Goal: Information Seeking & Learning: Learn about a topic

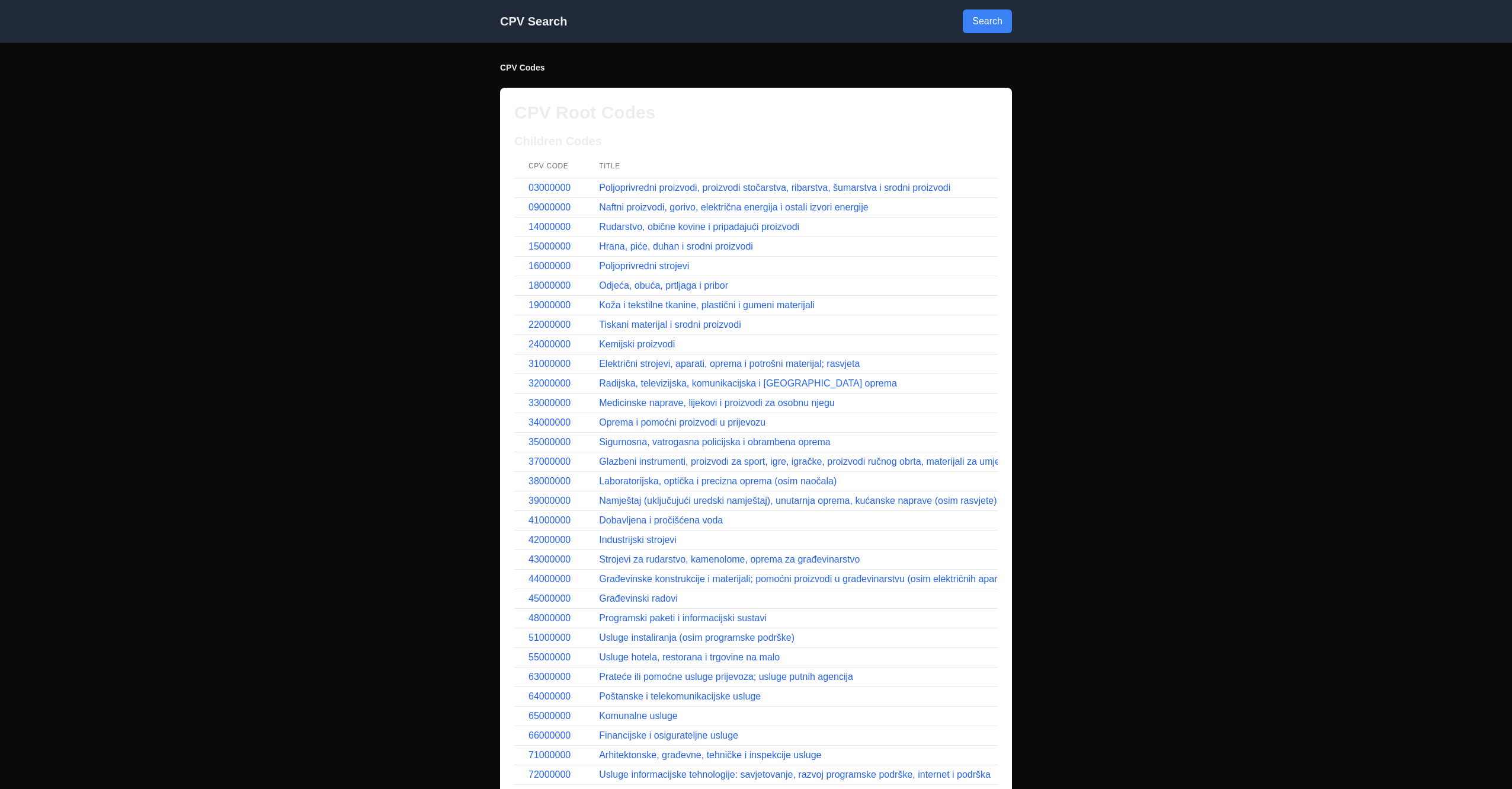
click at [291, 230] on div "CPV Search Search CPV Codes CPV Root Codes Children Codes CPV Code Title 030000…" at bounding box center [756, 394] width 1512 height 789
click at [564, 187] on link "03000000" at bounding box center [549, 188] width 42 height 10
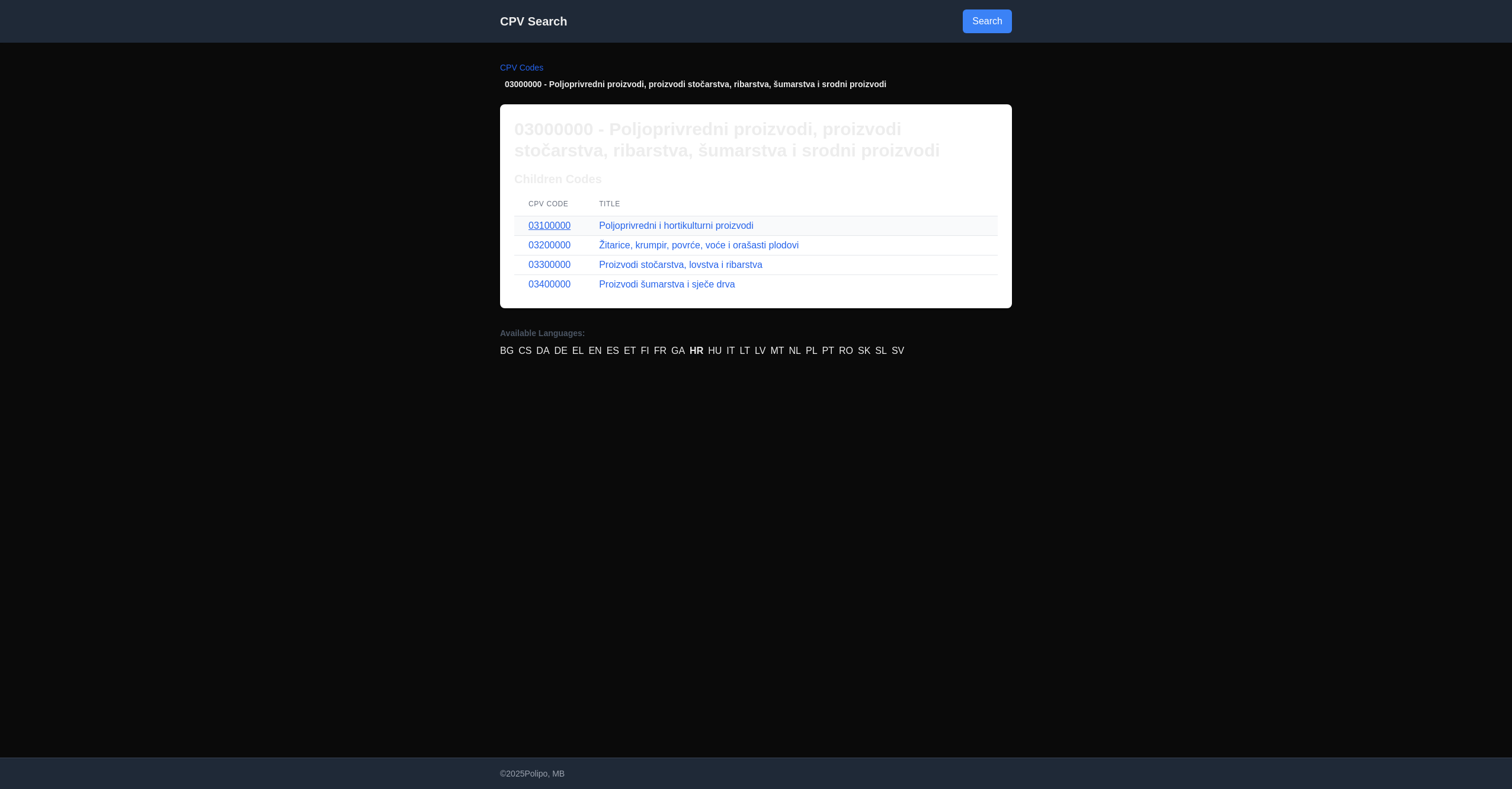
click at [566, 224] on link "03100000" at bounding box center [549, 225] width 42 height 10
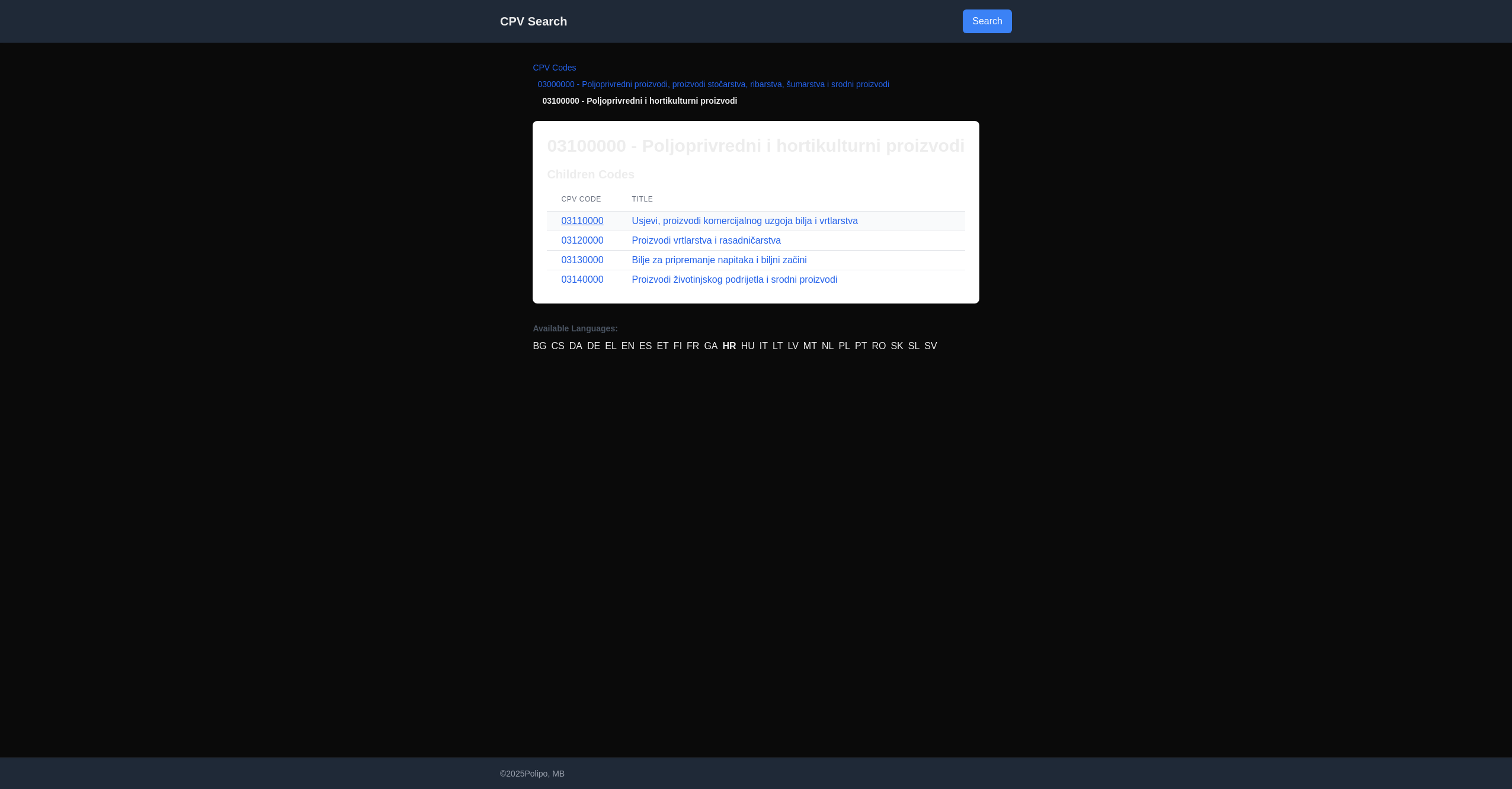
click at [579, 218] on link "03110000" at bounding box center [582, 221] width 42 height 10
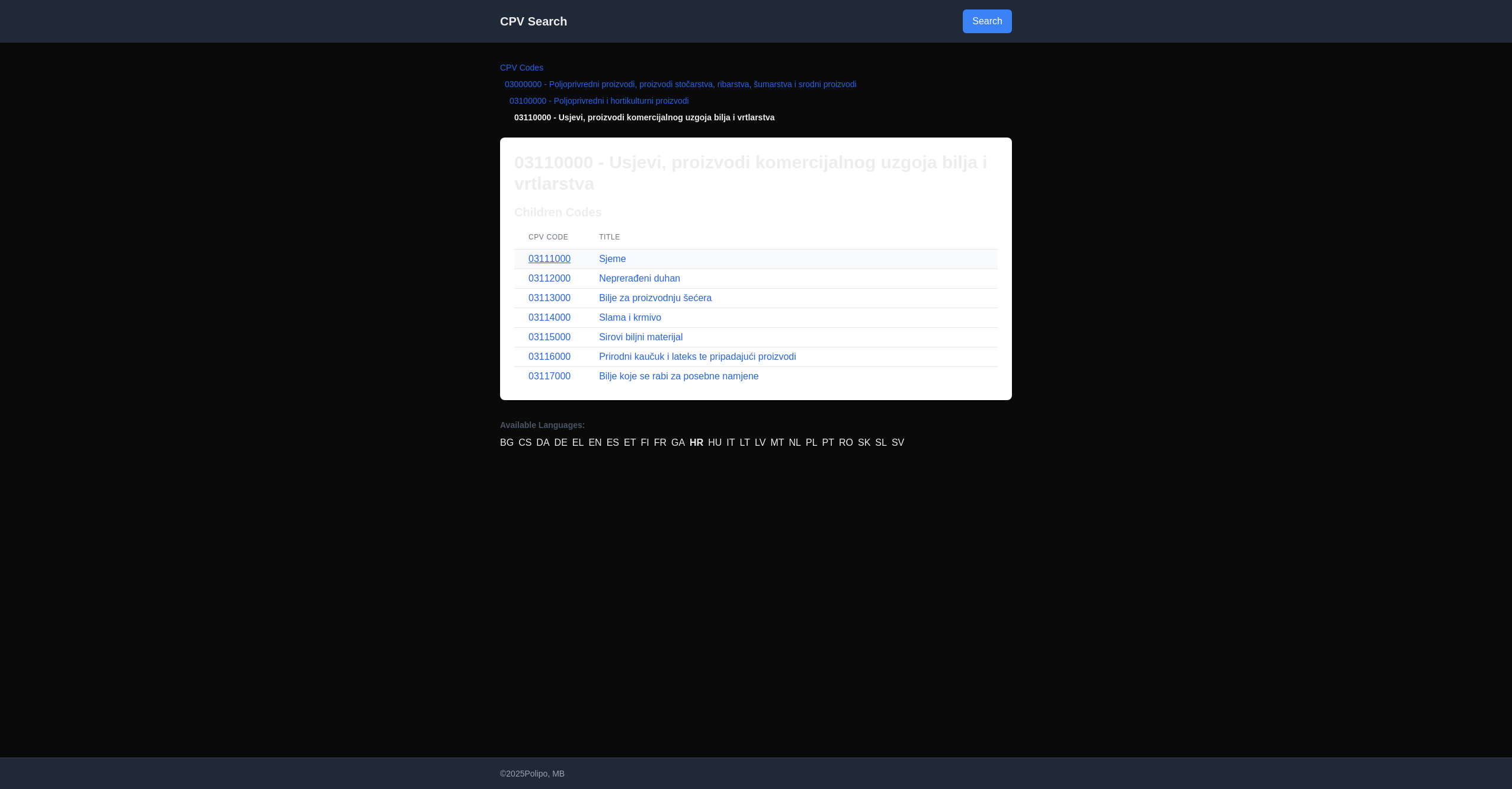
click at [561, 257] on link "03111000" at bounding box center [549, 259] width 42 height 10
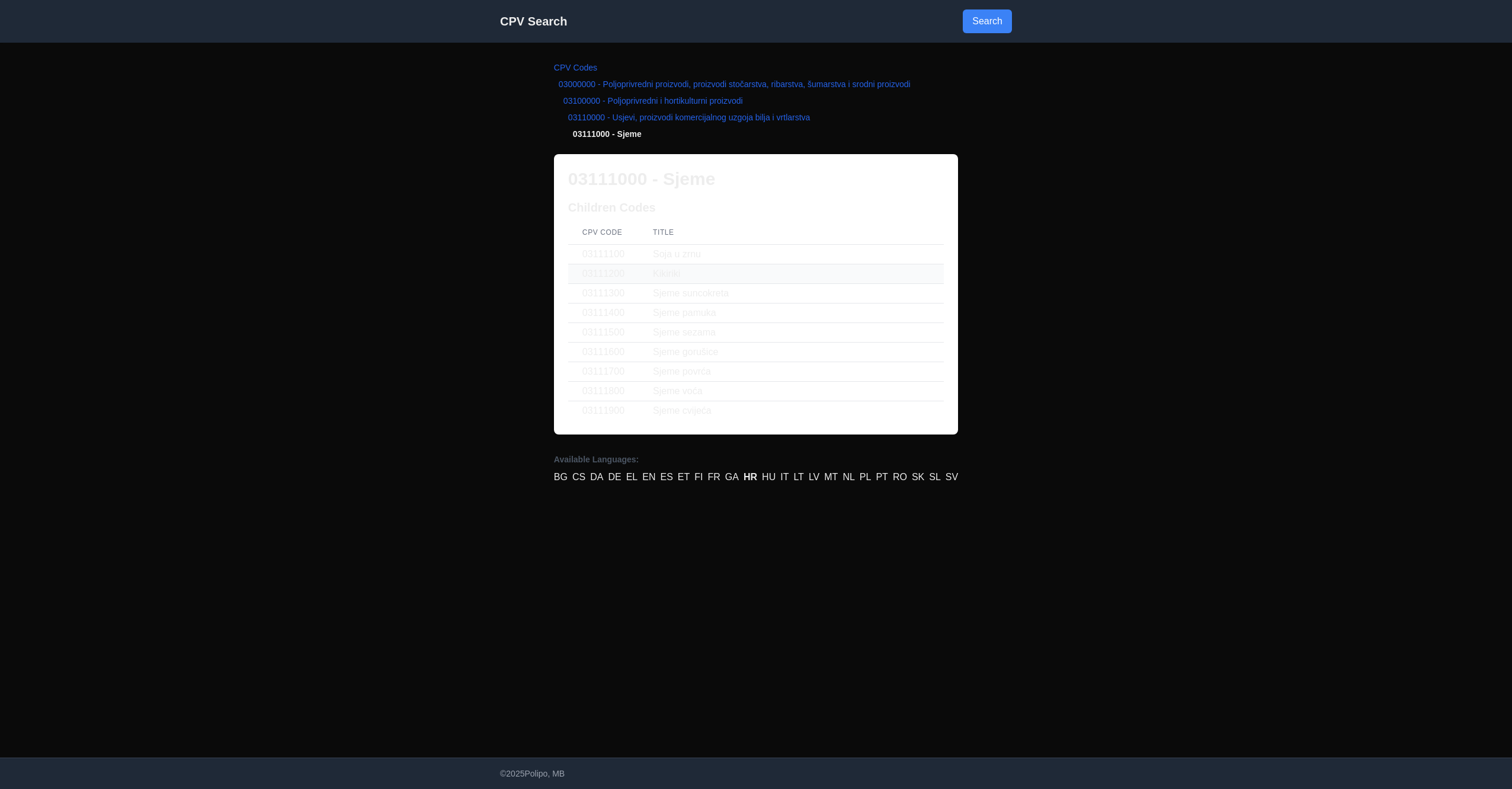
click at [593, 273] on td "03111200" at bounding box center [604, 274] width 70 height 19
drag, startPoint x: 583, startPoint y: 273, endPoint x: 694, endPoint y: 277, distance: 111.1
click at [694, 277] on tr "03111200 Kikiriki" at bounding box center [756, 274] width 376 height 19
click at [723, 303] on td "Sjeme pamuka" at bounding box center [791, 312] width 305 height 19
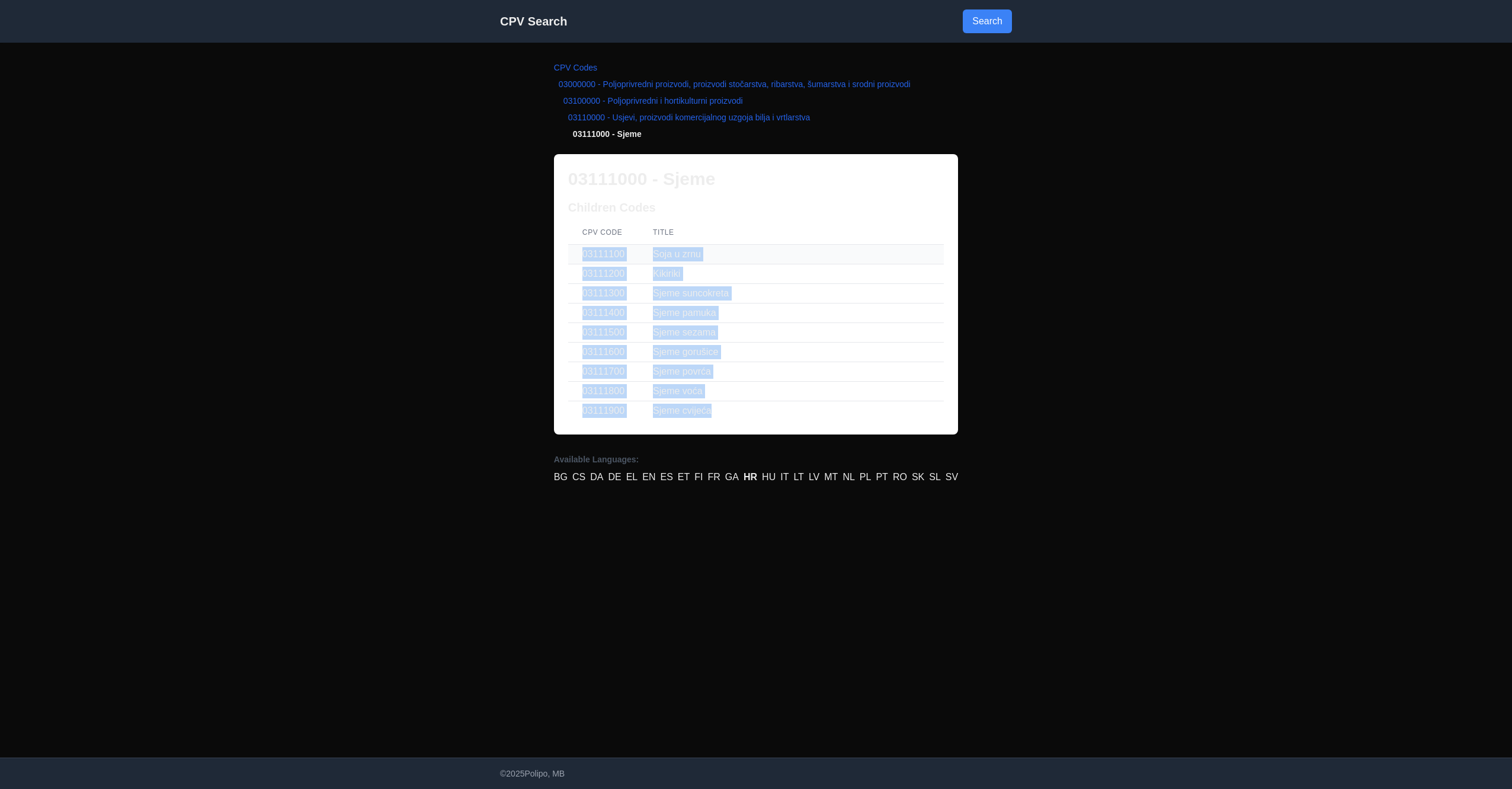
drag, startPoint x: 749, startPoint y: 416, endPoint x: 573, endPoint y: 250, distance: 241.9
click at [573, 250] on tbody "03111100 Soja u zrnu 03111200 Kikiriki 03111300 Sjeme suncokreta 03111400 Sjeme…" at bounding box center [756, 333] width 376 height 176
click at [737, 290] on td "Sjeme suncokreta" at bounding box center [791, 293] width 305 height 19
click at [723, 322] on td "Sjeme pamuka" at bounding box center [791, 312] width 305 height 19
drag, startPoint x: 729, startPoint y: 419, endPoint x: 569, endPoint y: 243, distance: 237.9
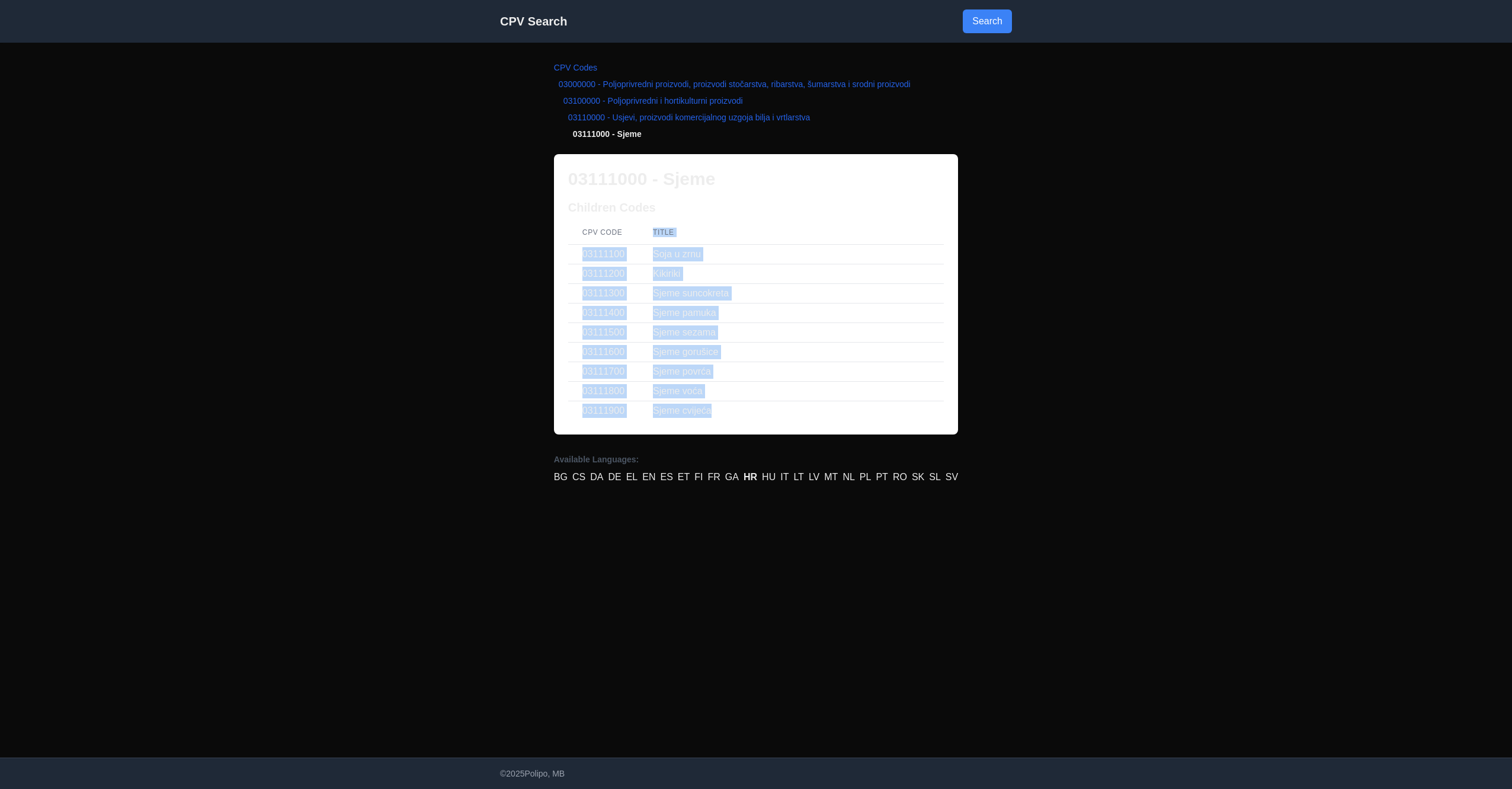
click at [569, 243] on table "CPV Code Title 03111100 Soja u zrnu 03111200 Kikiriki 03111300 Sjeme suncokreta…" at bounding box center [756, 320] width 376 height 200
click at [769, 307] on td "Sjeme pamuka" at bounding box center [791, 312] width 305 height 19
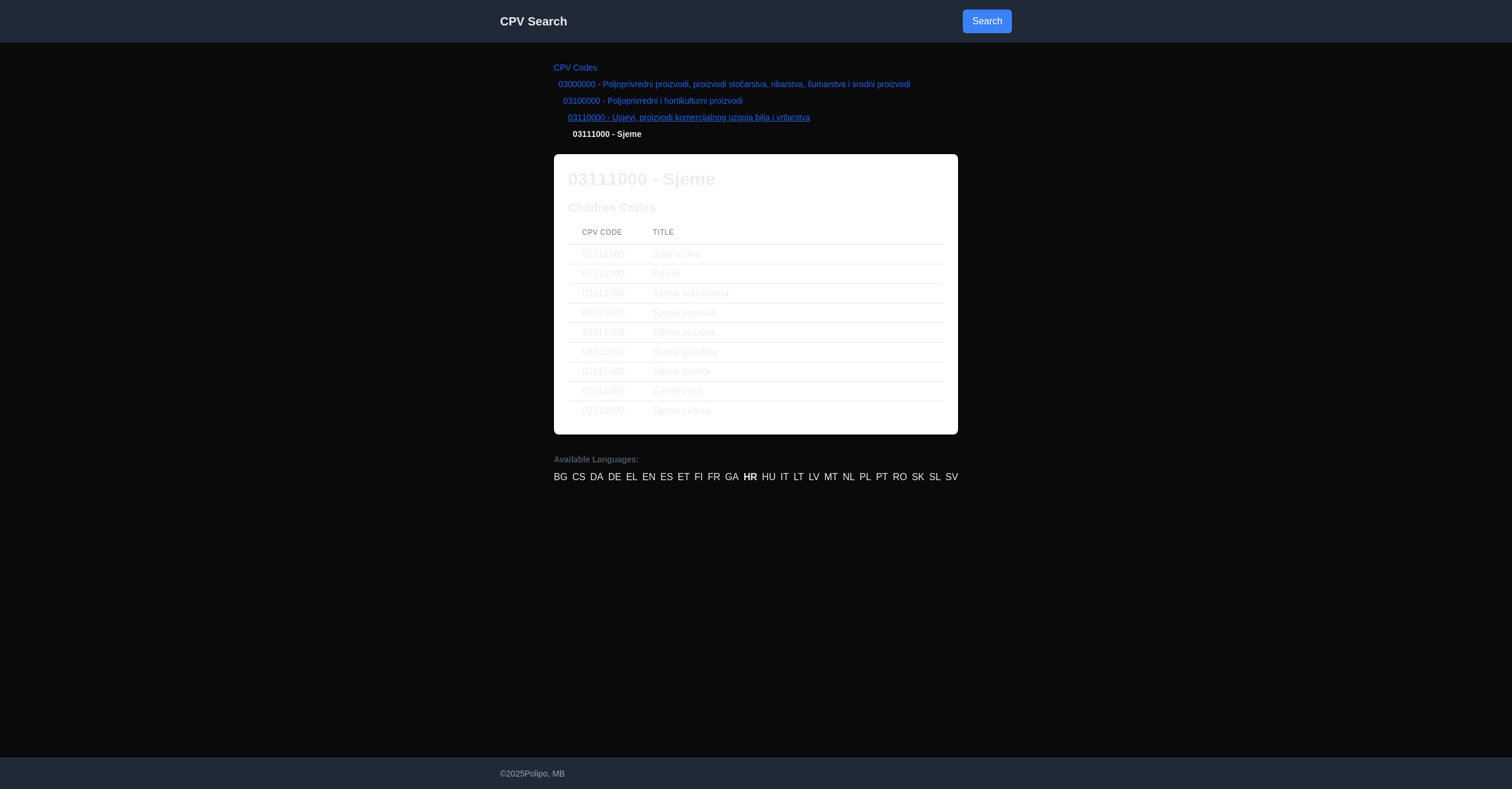
click at [621, 119] on link "03110000 - Usjevi, proizvodi komercijalnog uzgoja bilja i vrtlarstva" at bounding box center [689, 116] width 242 height 9
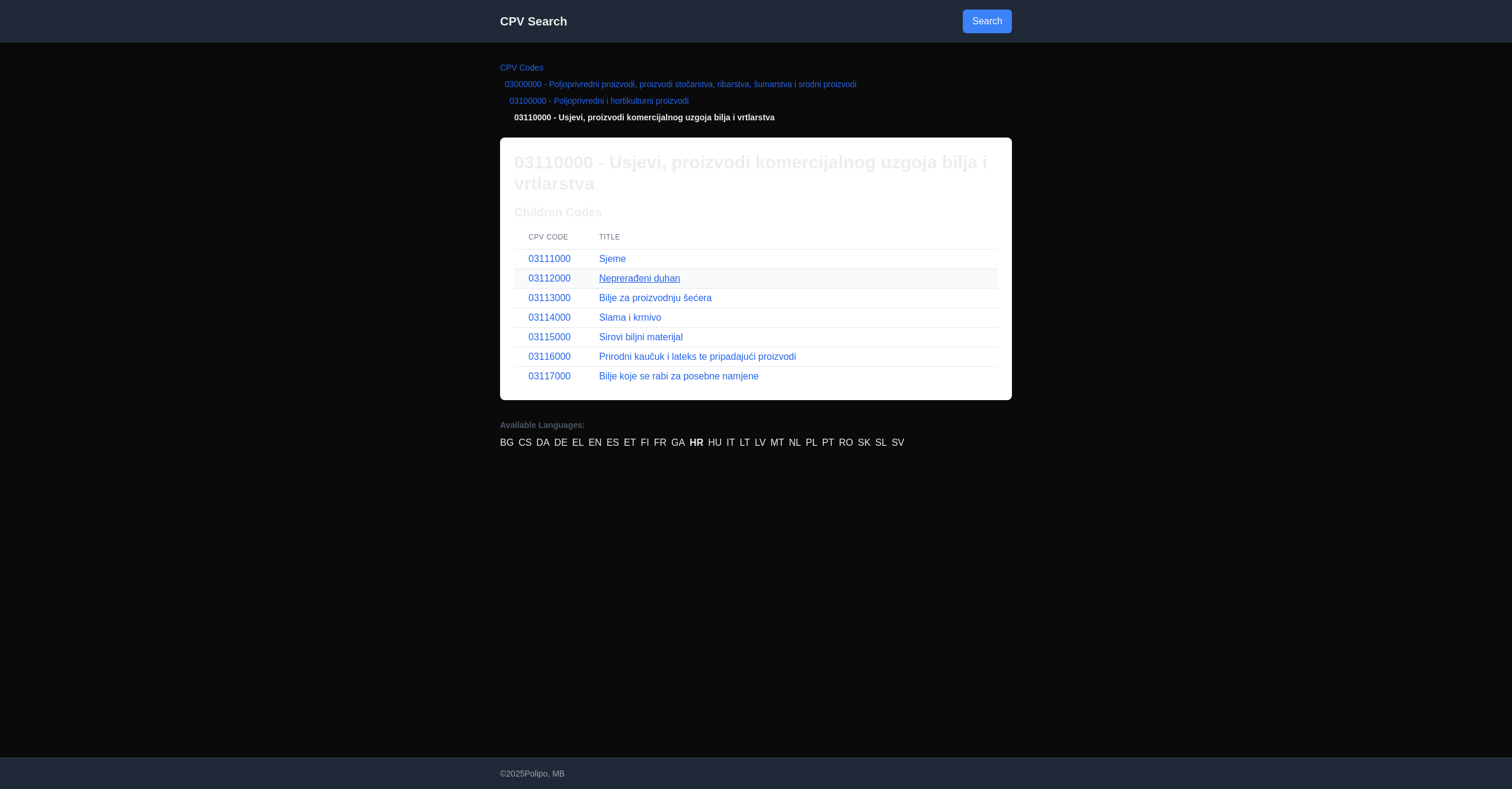
click at [635, 277] on link "Neprerađeni duhan" at bounding box center [640, 278] width 81 height 10
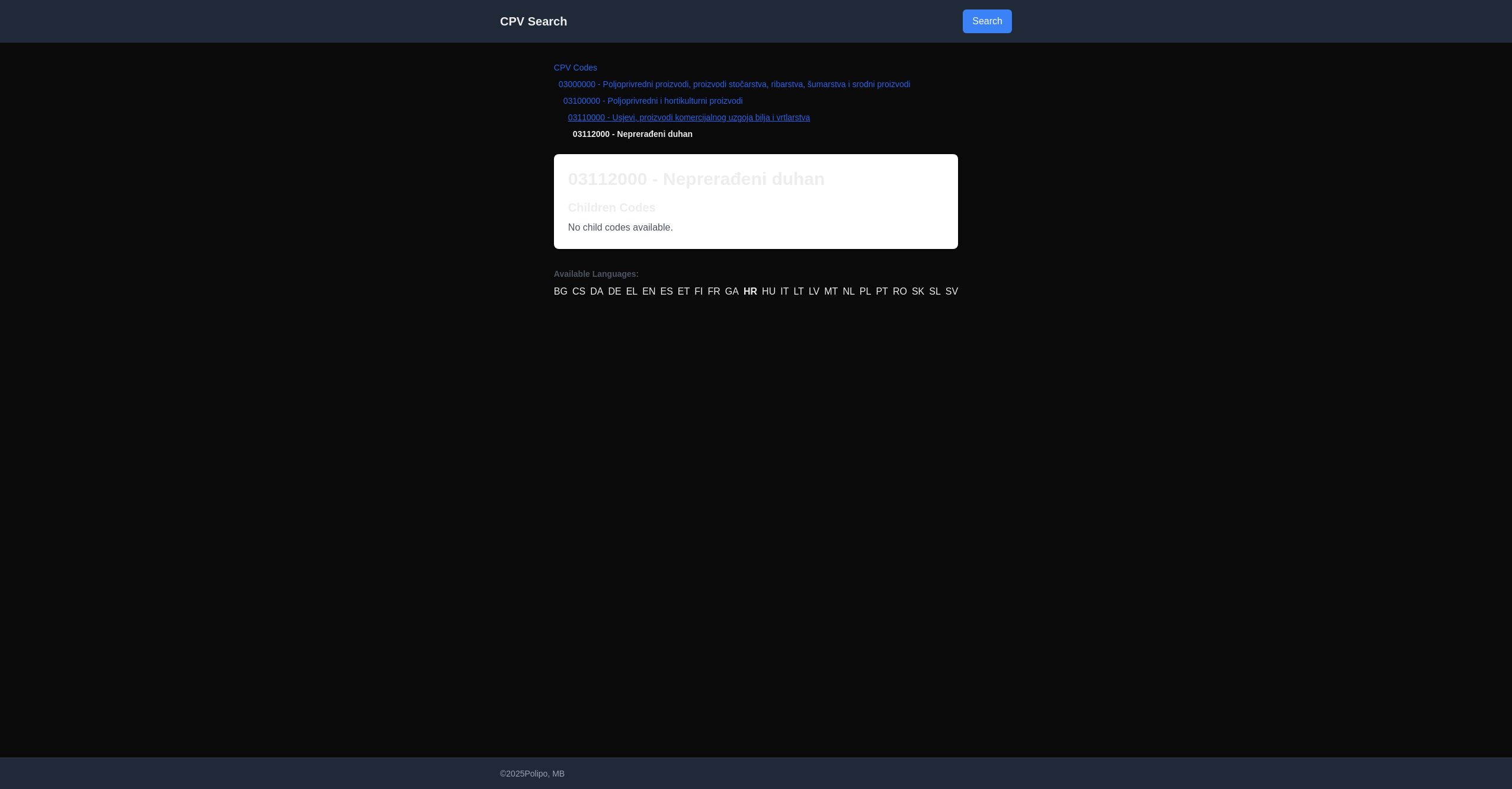
click at [656, 117] on link "03110000 - Usjevi, proizvodi komercijalnog uzgoja bilja i vrtlarstva" at bounding box center [689, 116] width 242 height 9
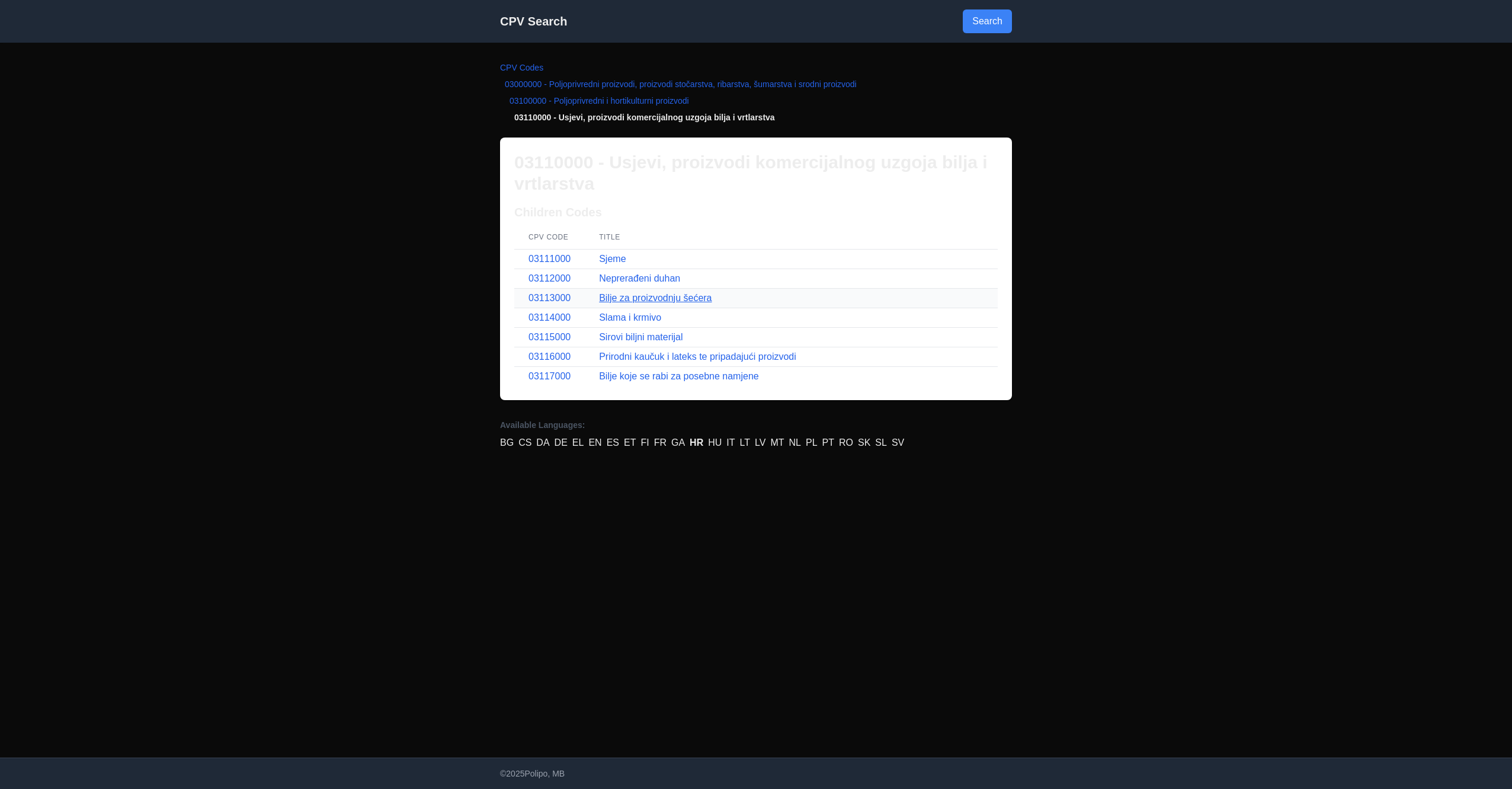
click at [630, 295] on link "Bilje za proizvodnju šećera" at bounding box center [656, 298] width 112 height 10
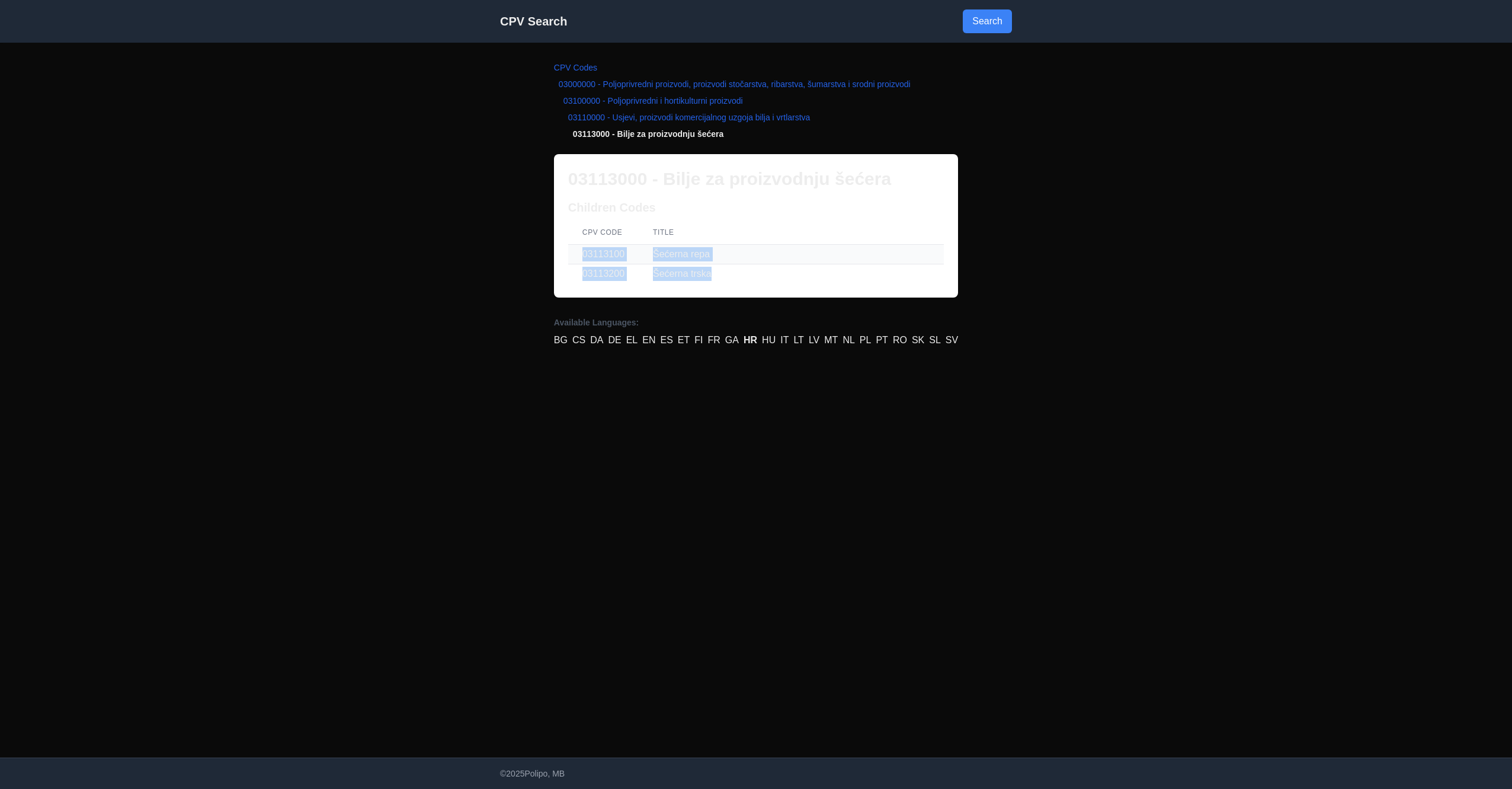
drag, startPoint x: 749, startPoint y: 270, endPoint x: 572, endPoint y: 253, distance: 177.8
click at [572, 253] on tbody "03113100 Šećerna repa 03113200 Šećerna trska" at bounding box center [756, 264] width 376 height 39
click at [660, 120] on link "03110000 - Usjevi, proizvodi komercijalnog uzgoja bilja i vrtlarstva" at bounding box center [689, 116] width 242 height 9
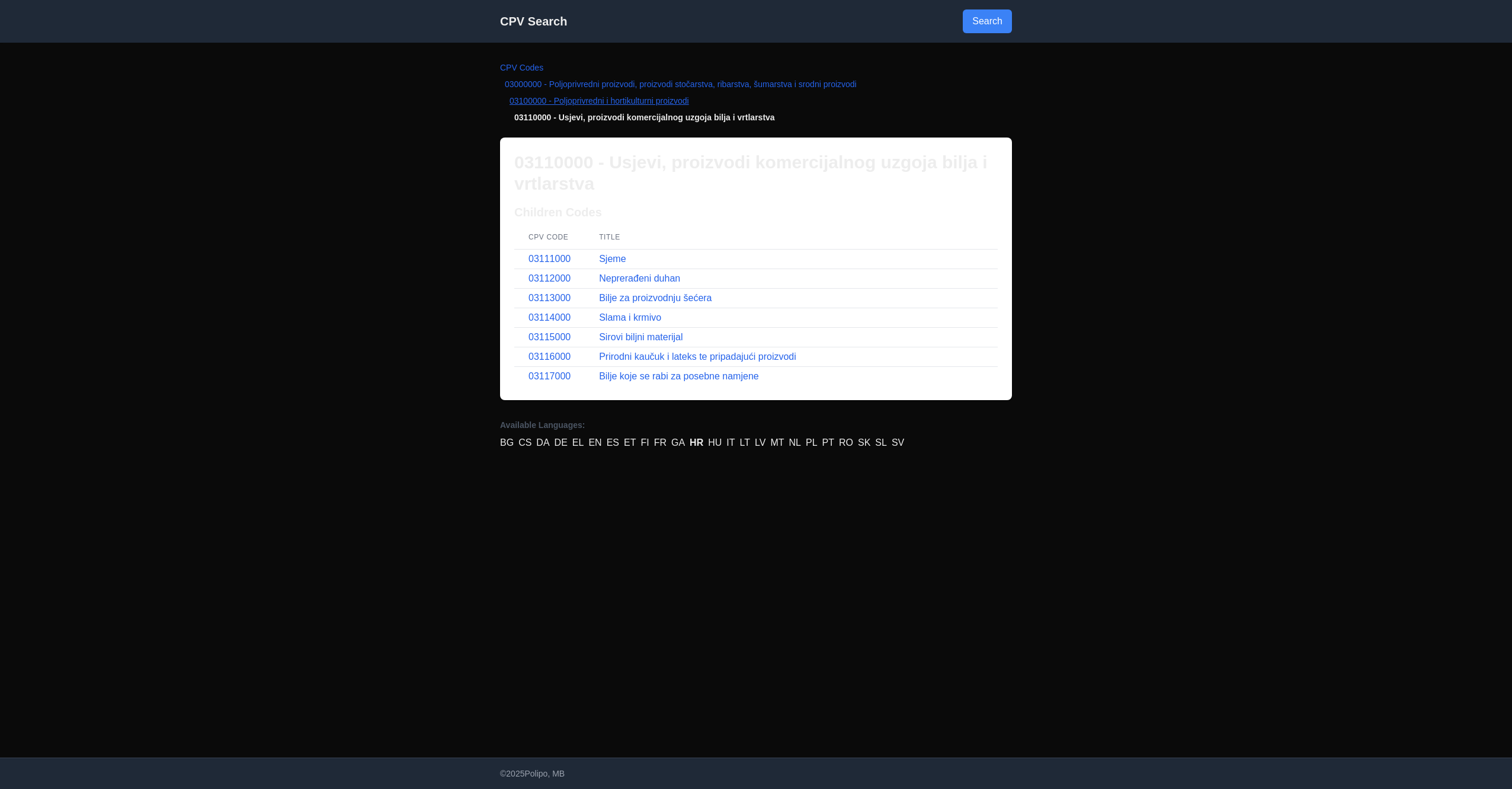
click at [576, 101] on link "03100000 - Poljoprivredni i hortikulturni proizvodi" at bounding box center [599, 101] width 179 height 9
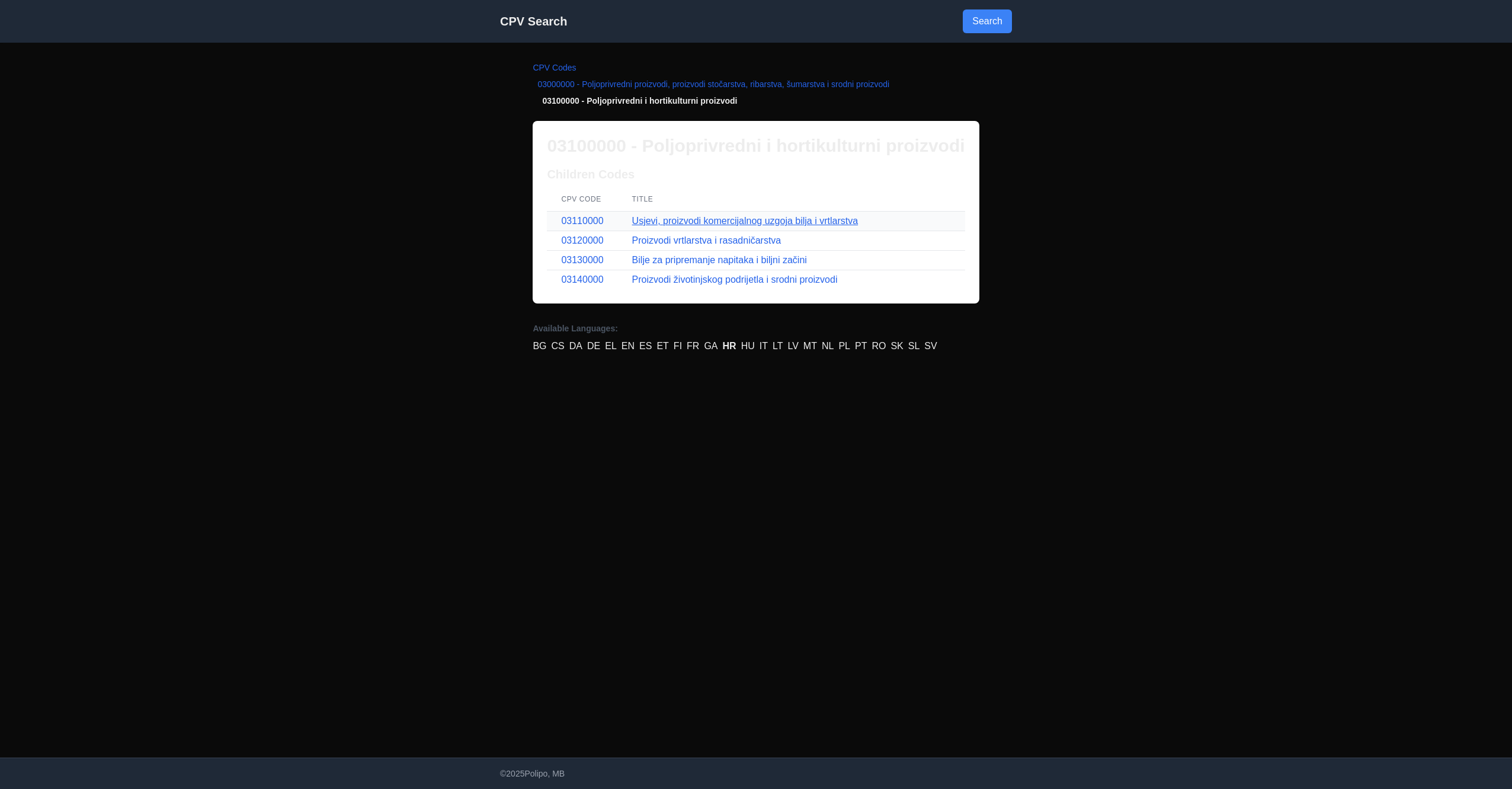
click at [656, 219] on link "Usjevi, proizvodi komercijalnog uzgoja bilja i vrtlarstva" at bounding box center [745, 221] width 226 height 10
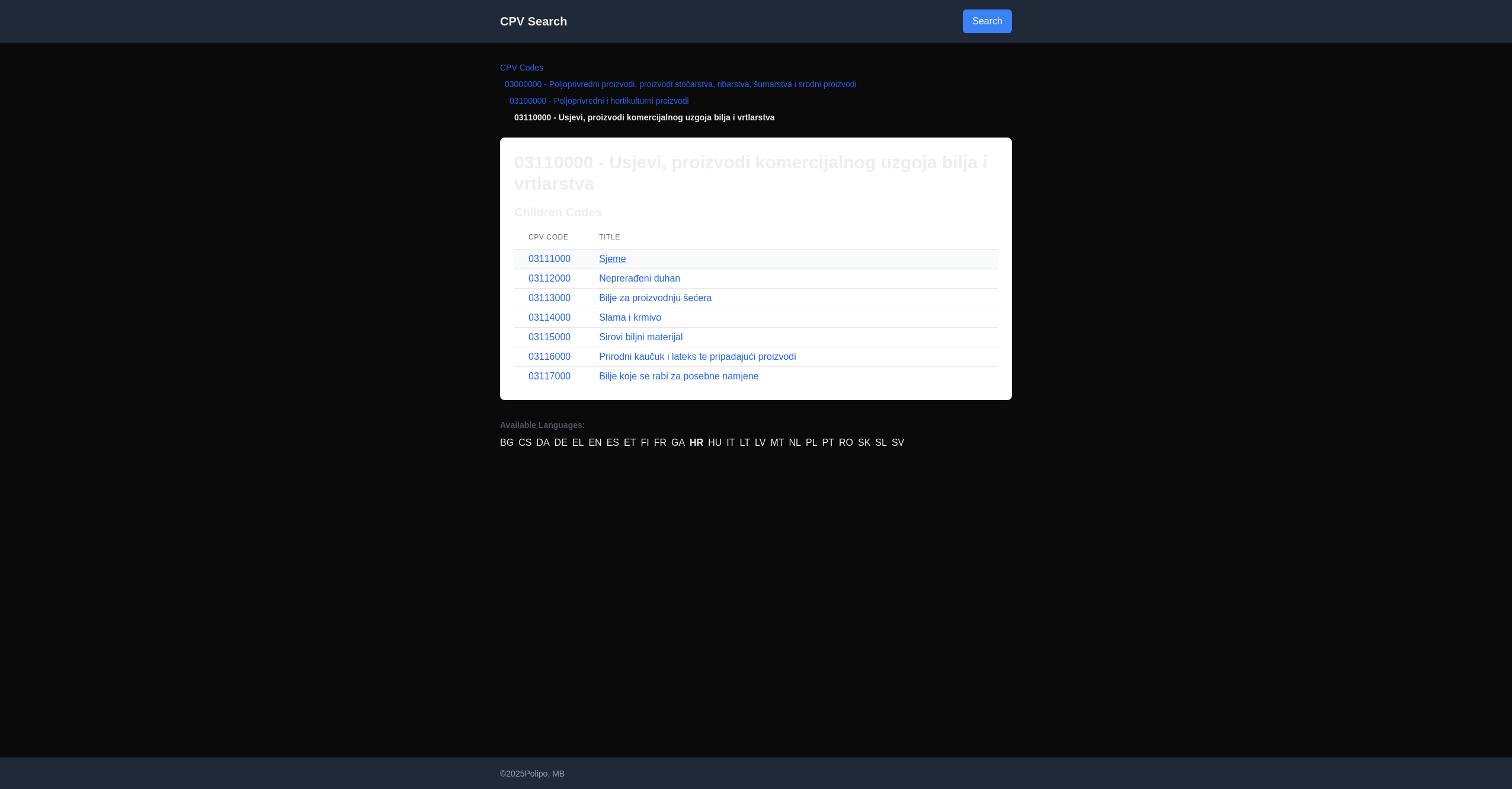
click at [620, 260] on link "Sjeme" at bounding box center [613, 259] width 27 height 10
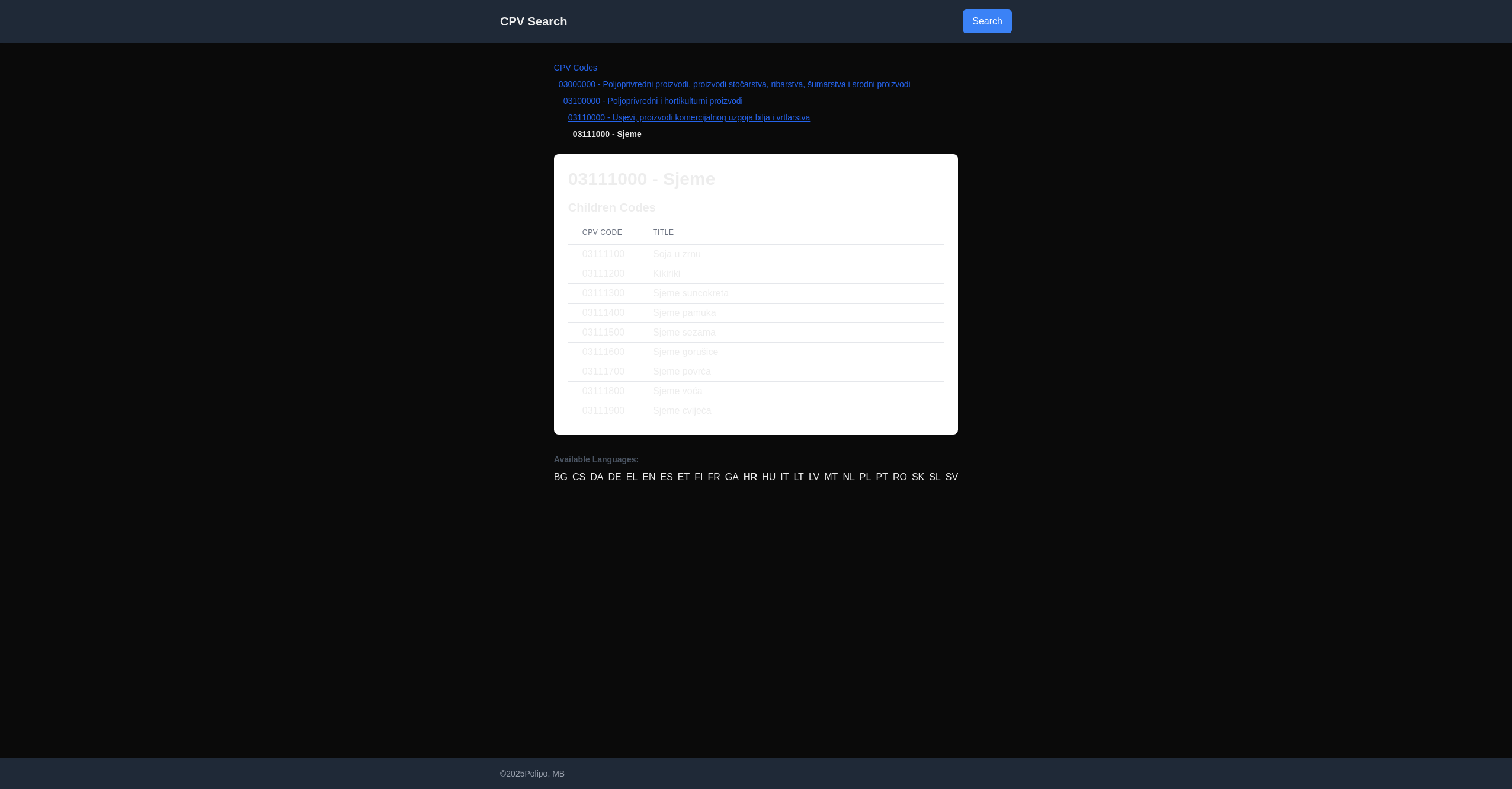
click at [653, 120] on link "03110000 - Usjevi, proizvodi komercijalnog uzgoja bilja i vrtlarstva" at bounding box center [689, 116] width 242 height 9
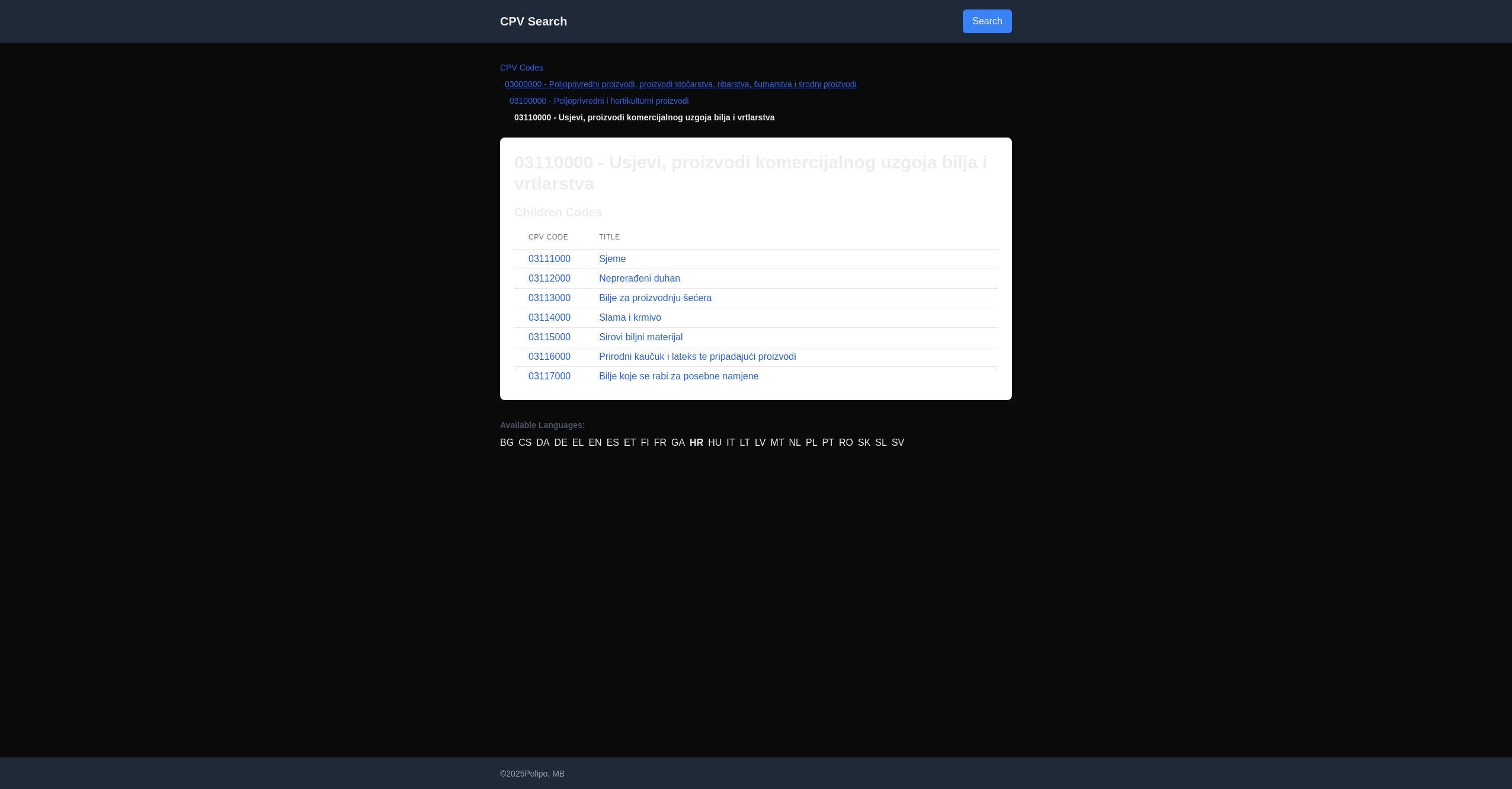
click at [522, 86] on link "03000000 - Poljoprivredni proizvodi, proizvodi stočarstva, ribarstva, šumarstva…" at bounding box center [681, 84] width 352 height 9
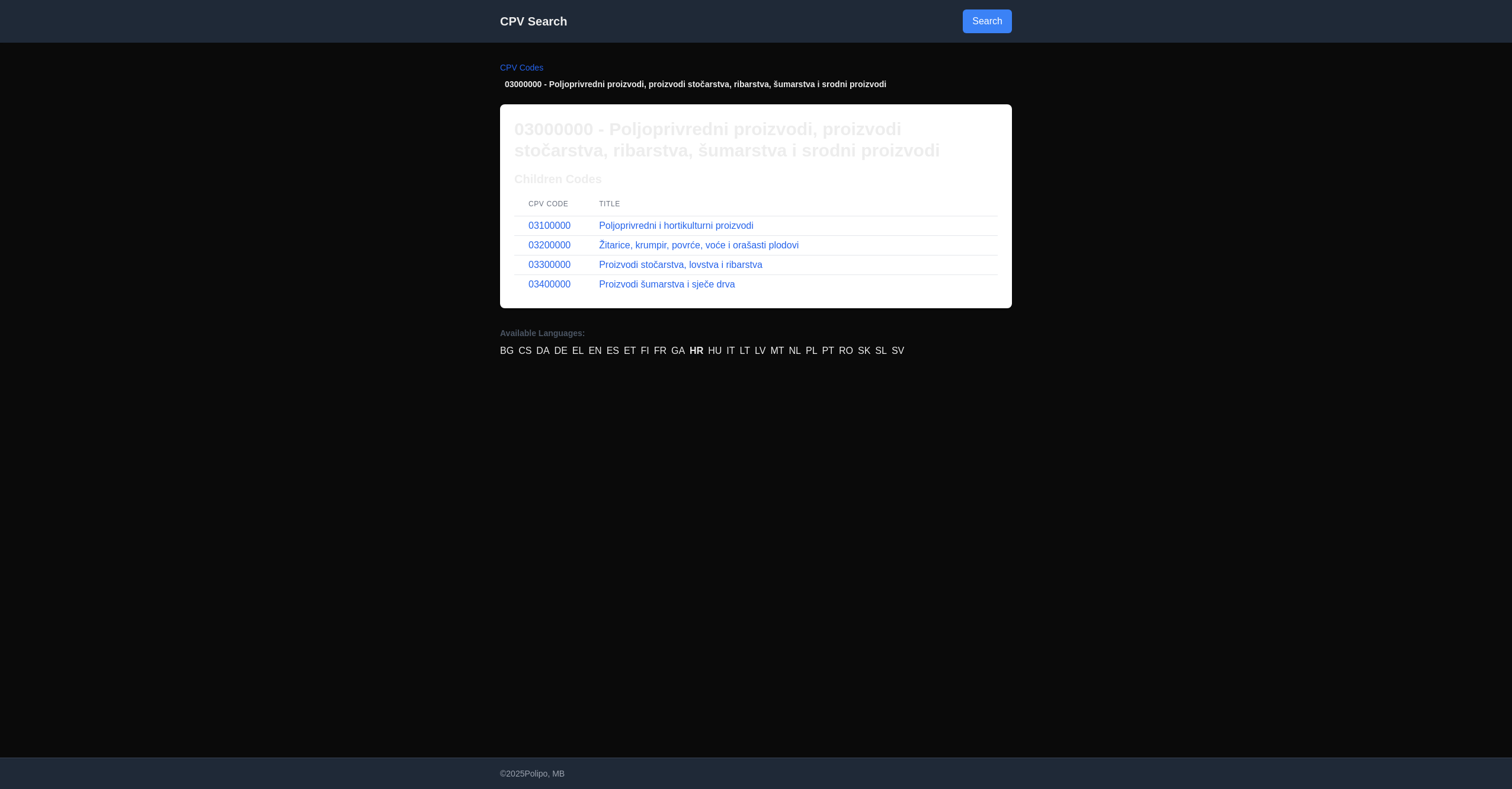
click at [522, 72] on li "CPV Codes" at bounding box center [755, 68] width 512 height 12
click at [505, 64] on link "CPV Codes" at bounding box center [522, 67] width 44 height 9
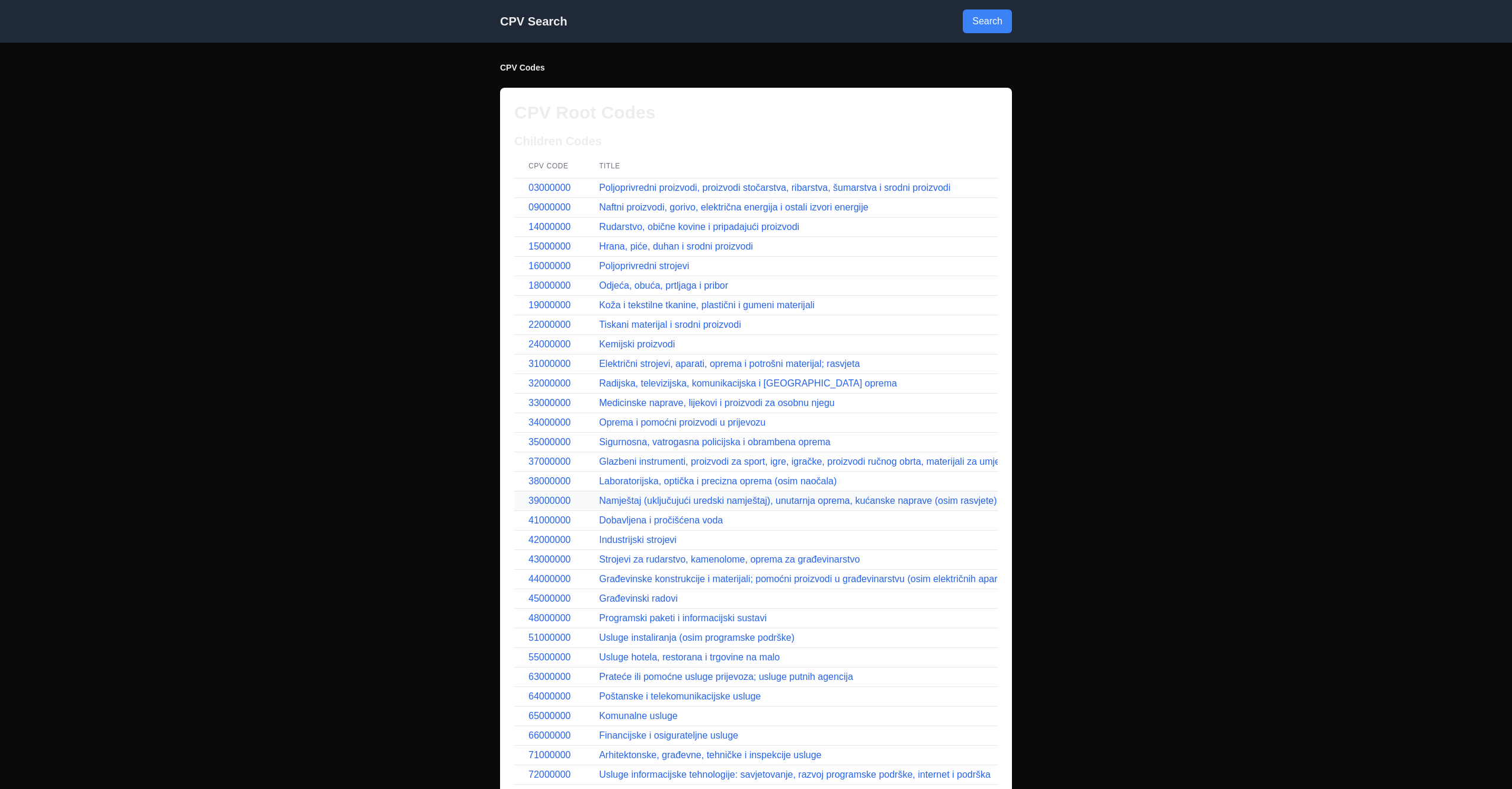
scroll to position [266, 0]
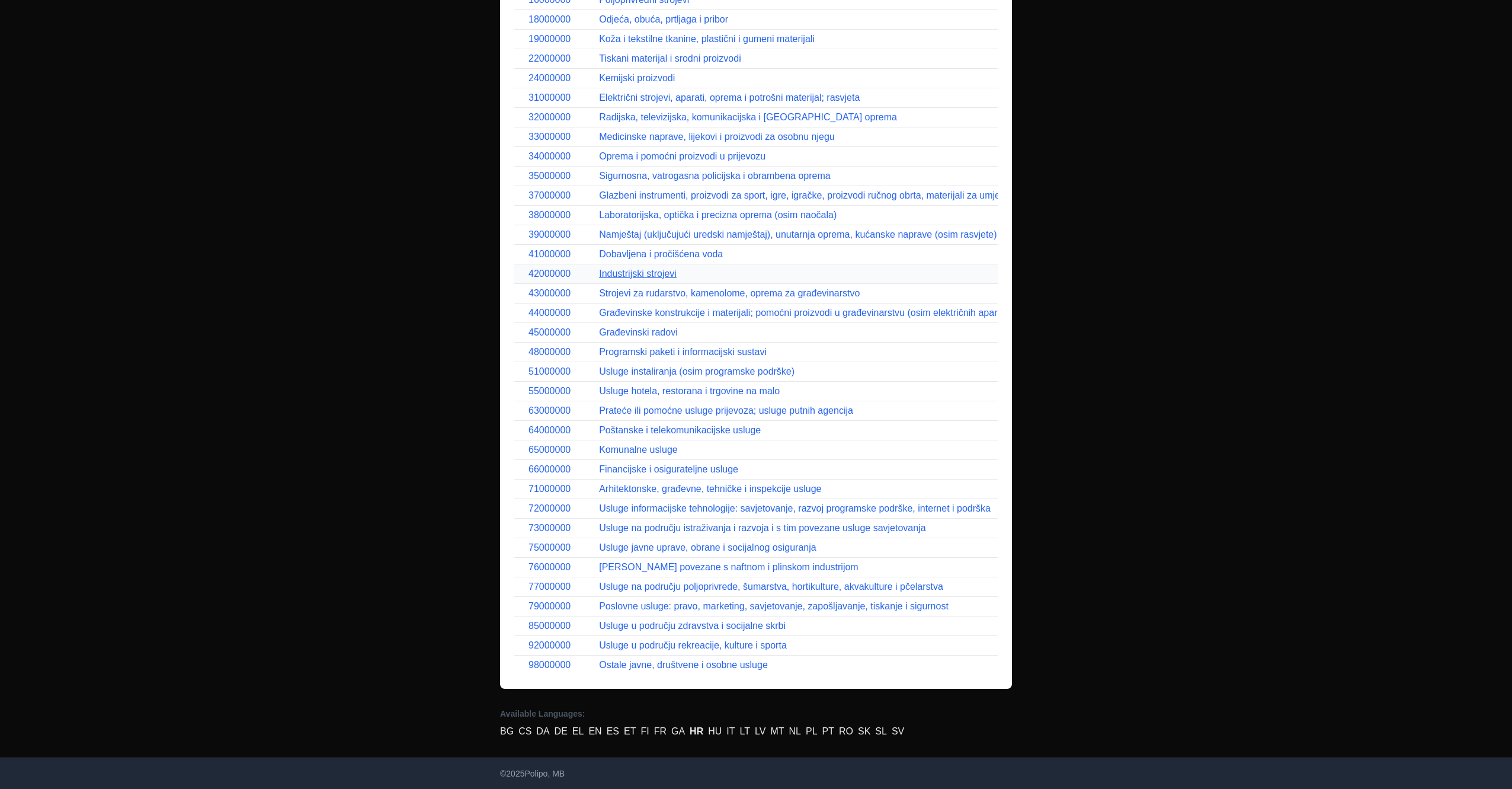
click at [640, 275] on link "Industrijski strojevi" at bounding box center [638, 274] width 78 height 10
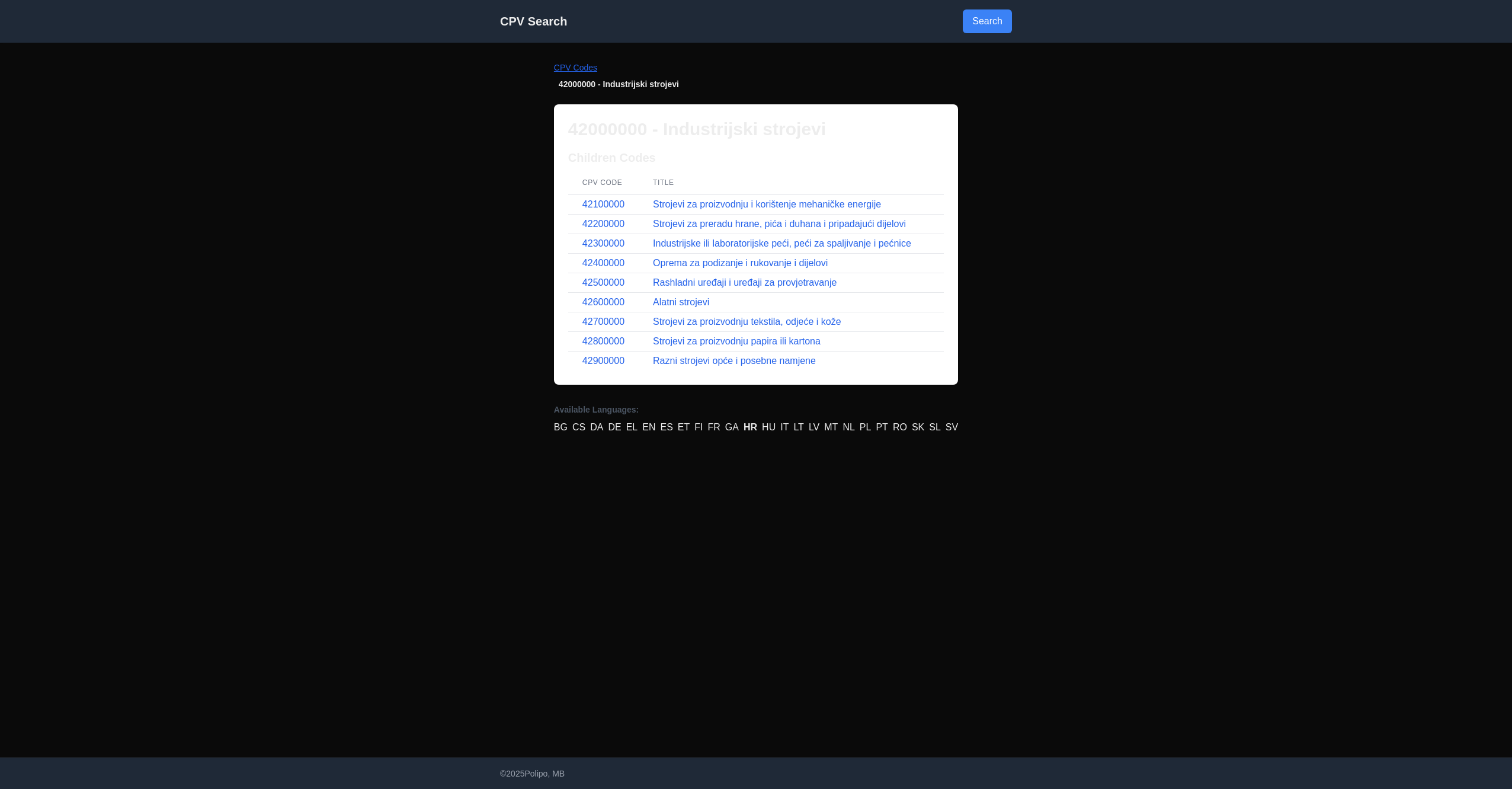
click at [585, 71] on link "CPV Codes" at bounding box center [576, 67] width 44 height 9
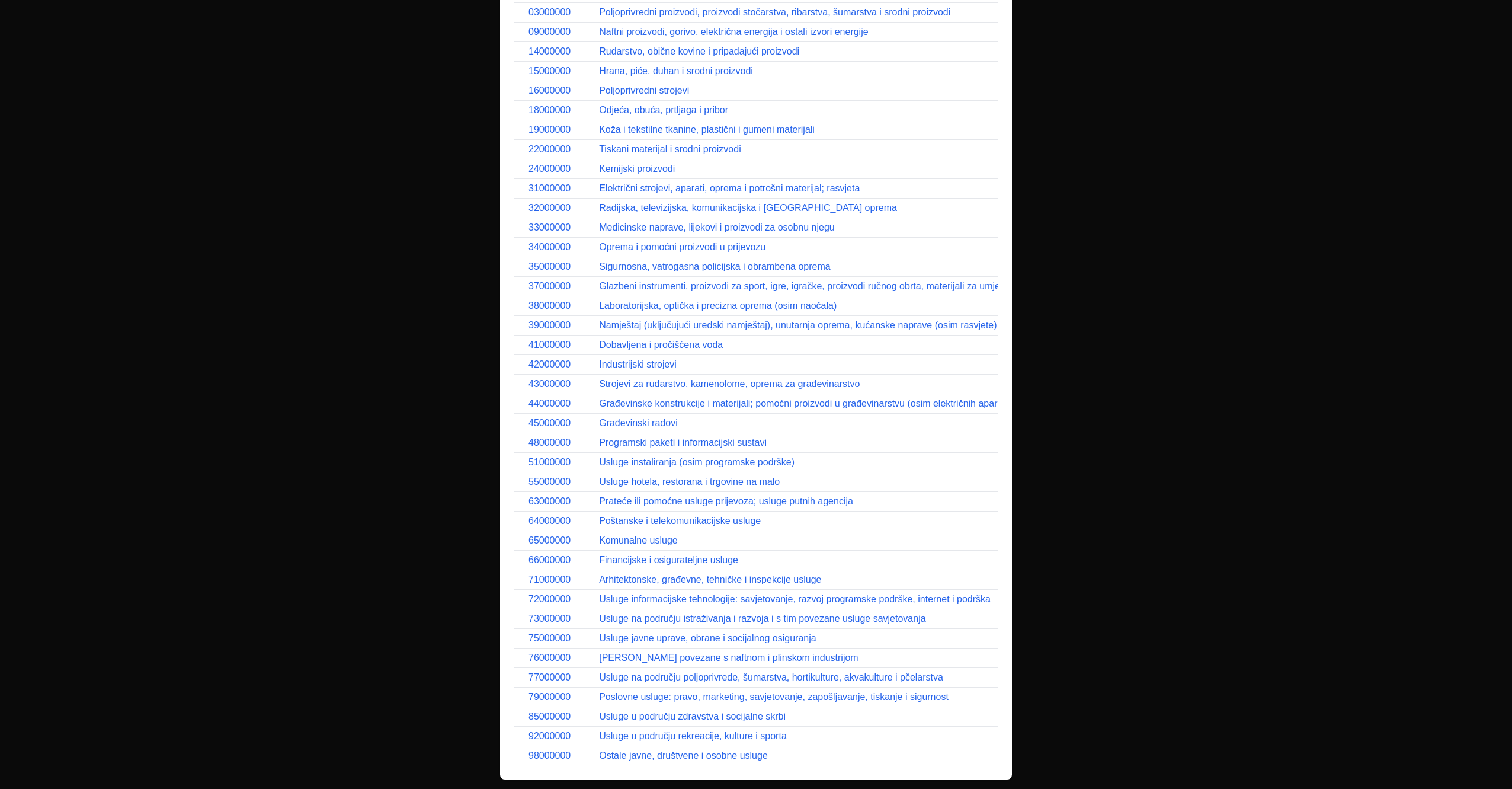
scroll to position [266, 0]
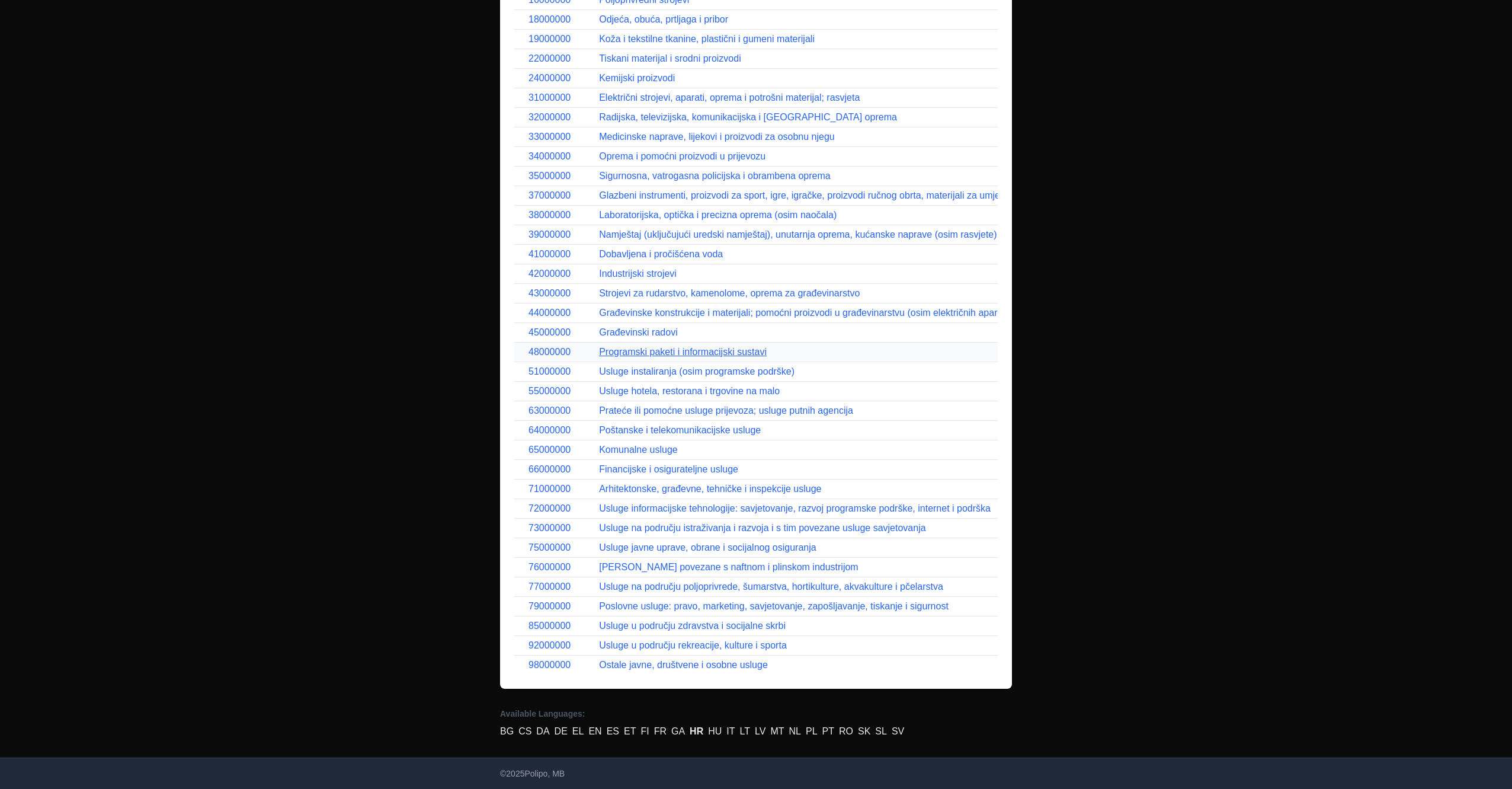
click at [681, 353] on link "Programski paketi i informacijski sustavi" at bounding box center [683, 352] width 167 height 10
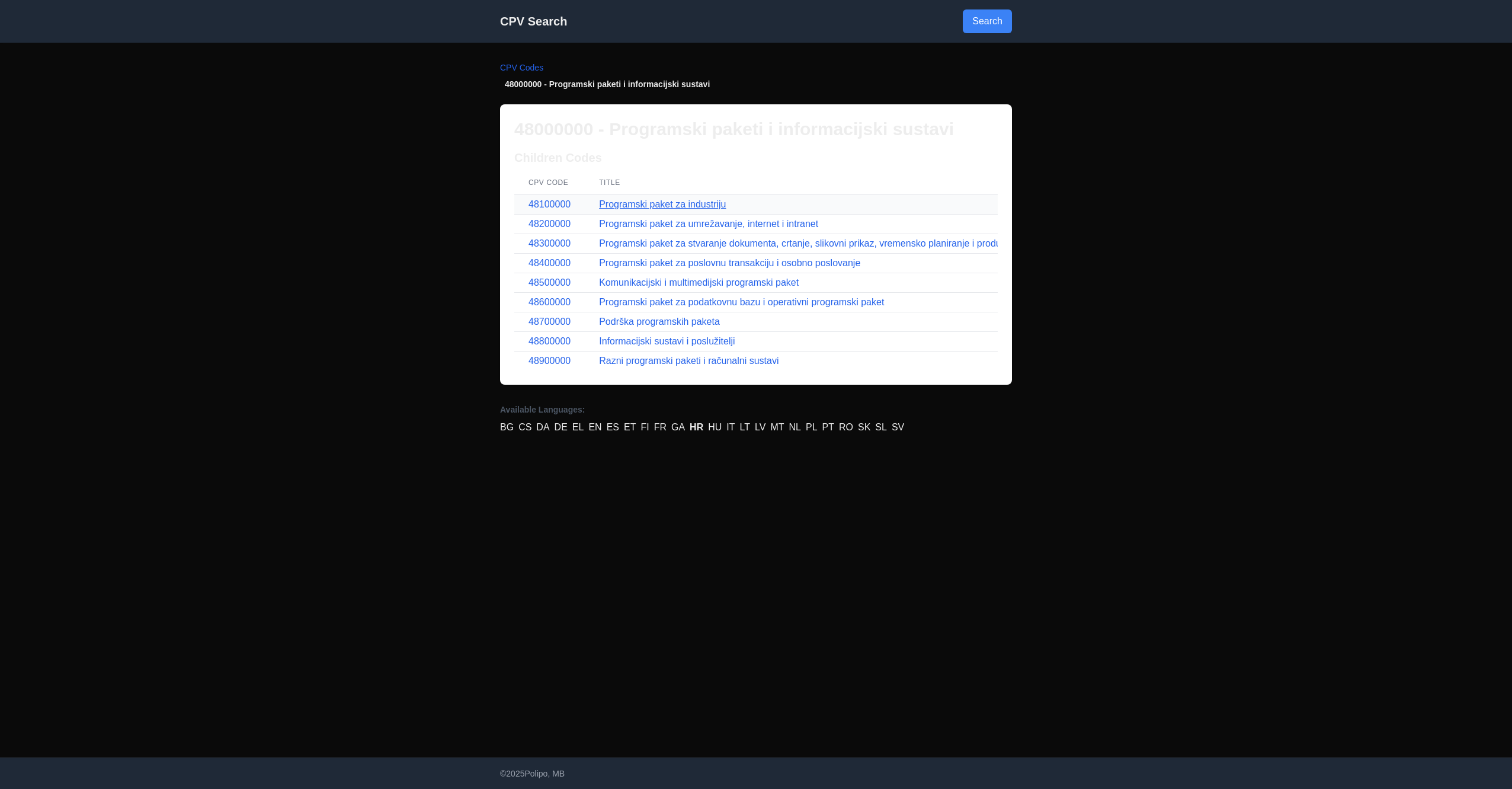
click at [672, 205] on link "Programski paket za industriju" at bounding box center [662, 204] width 126 height 10
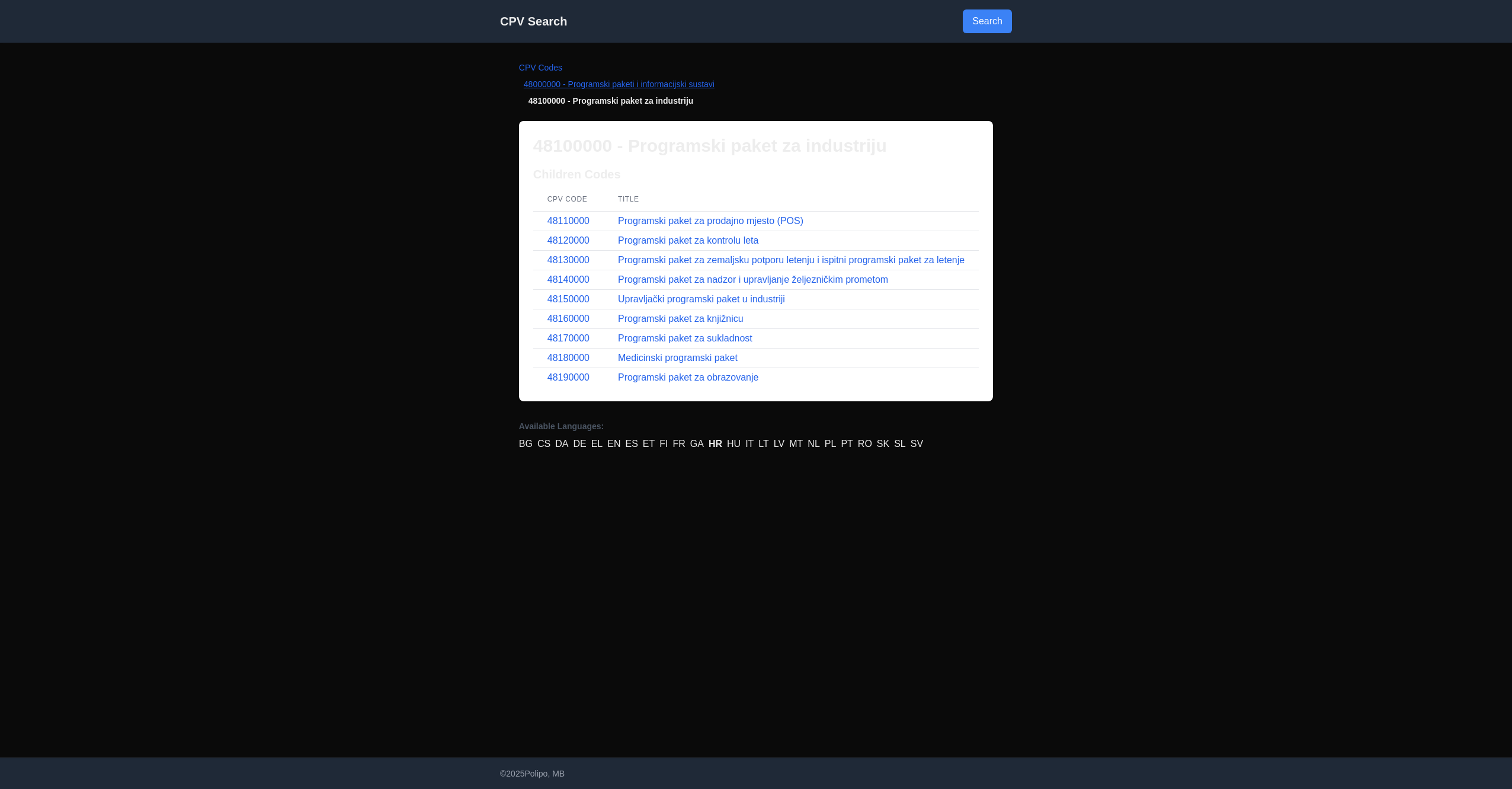
click at [663, 86] on link "48000000 - Programski paketi i informacijski sustavi" at bounding box center [620, 84] width 191 height 9
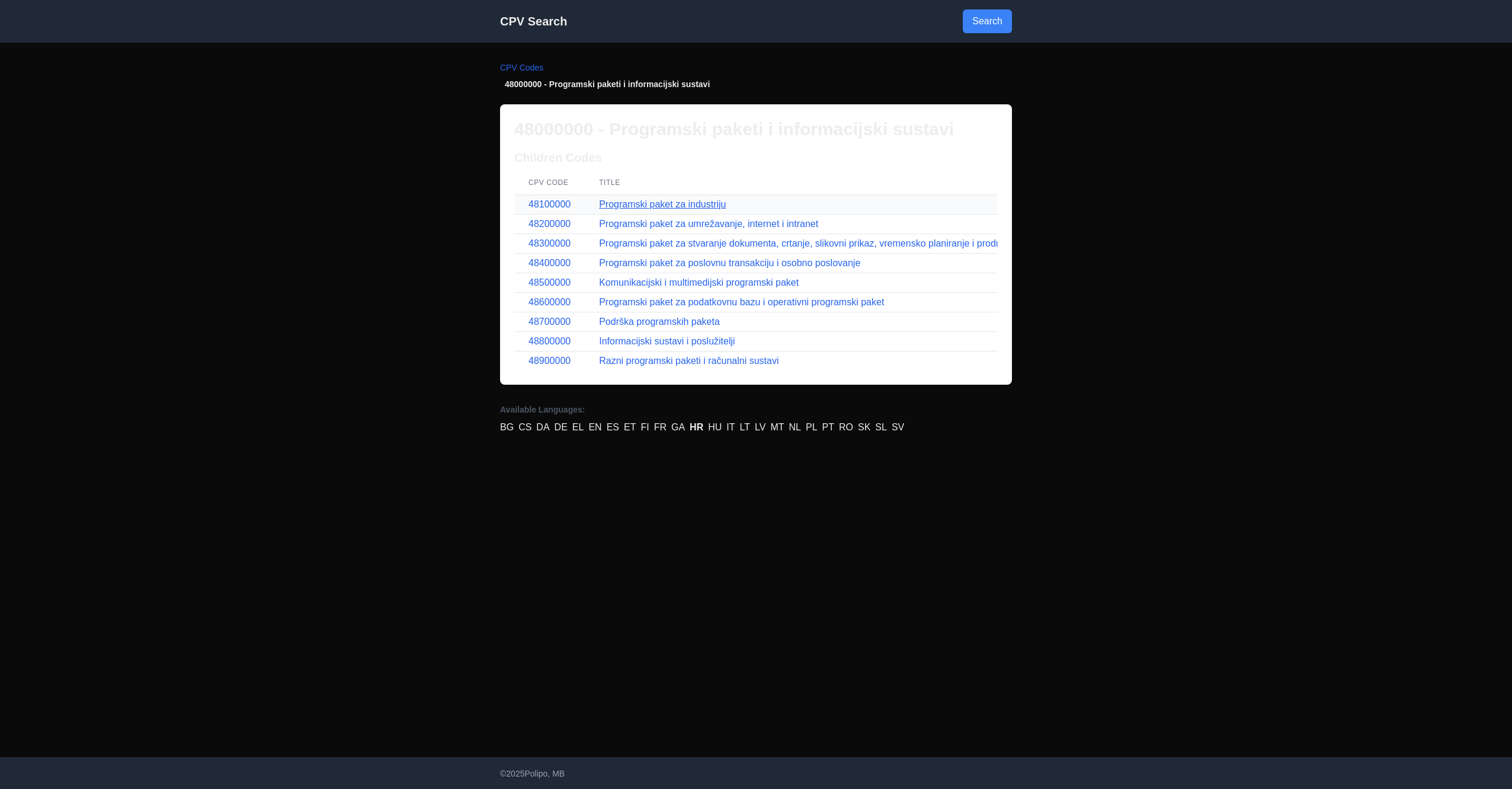
click at [660, 204] on link "Programski paket za industriju" at bounding box center [662, 204] width 126 height 10
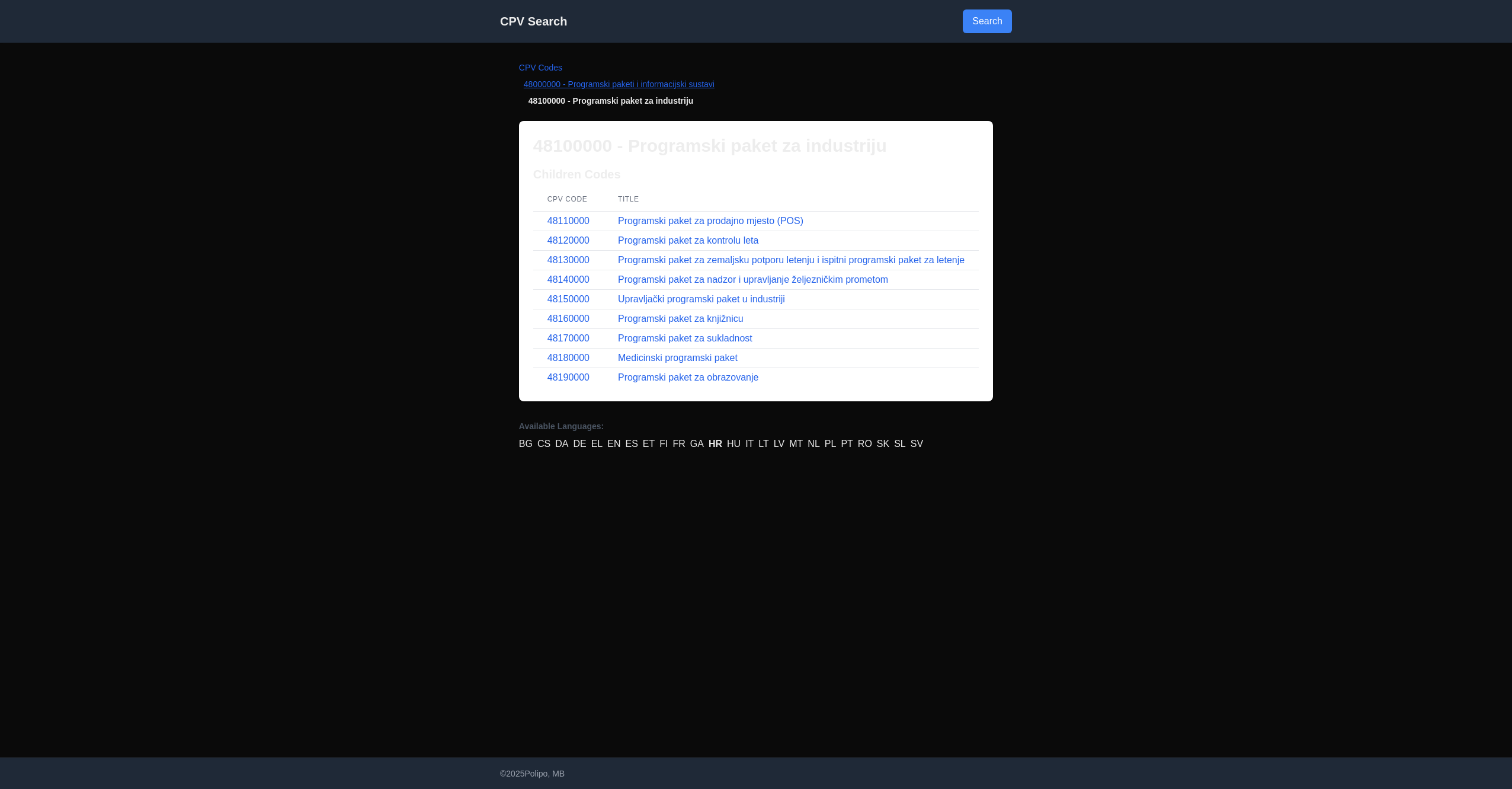
click at [621, 82] on link "48000000 - Programski paketi i informacijski sustavi" at bounding box center [620, 84] width 191 height 9
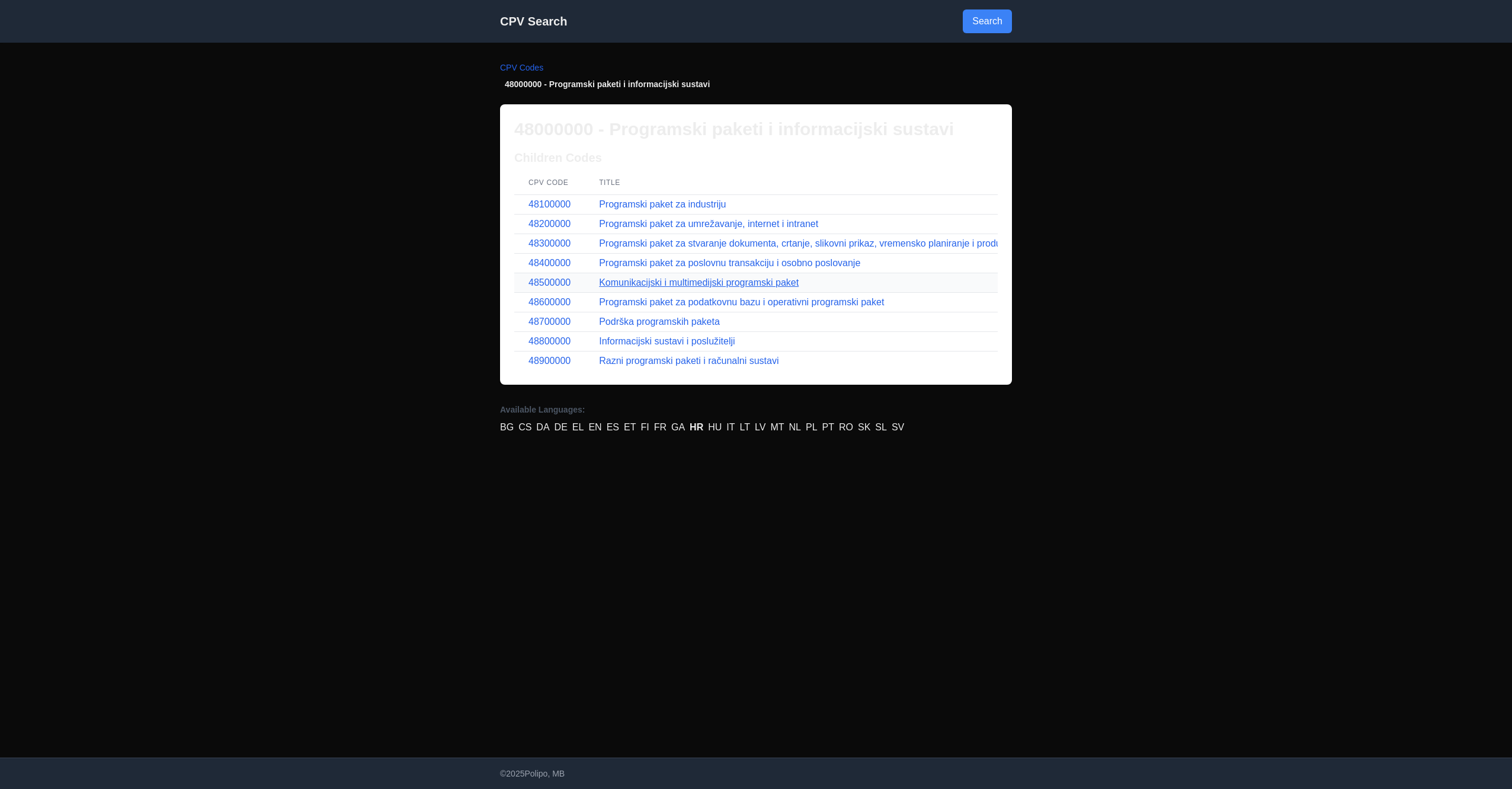
click at [676, 286] on link "Komunikacijski i multimedijski programski paket" at bounding box center [699, 282] width 200 height 10
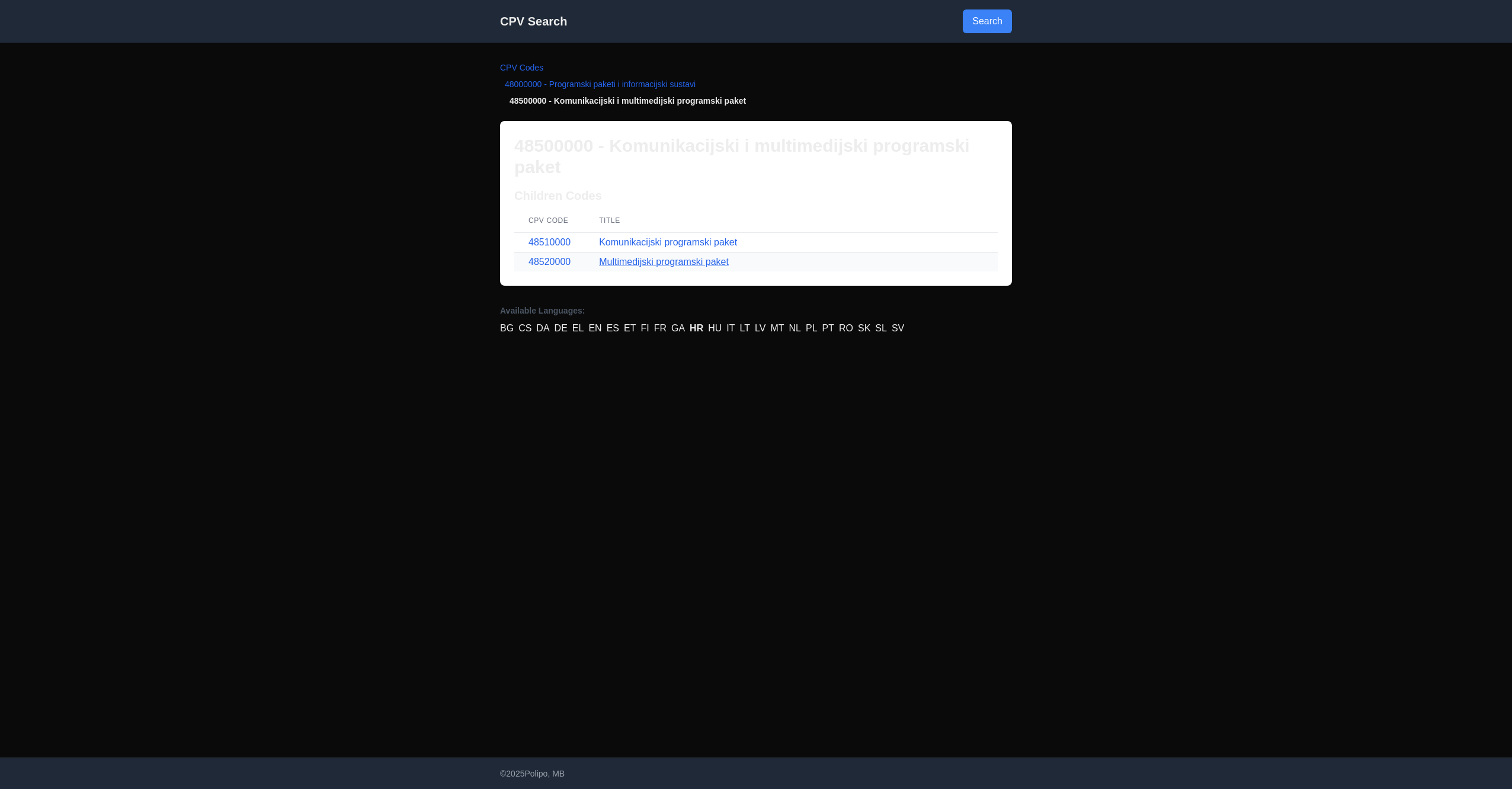
click at [645, 261] on link "Multimedijski programski paket" at bounding box center [664, 261] width 130 height 10
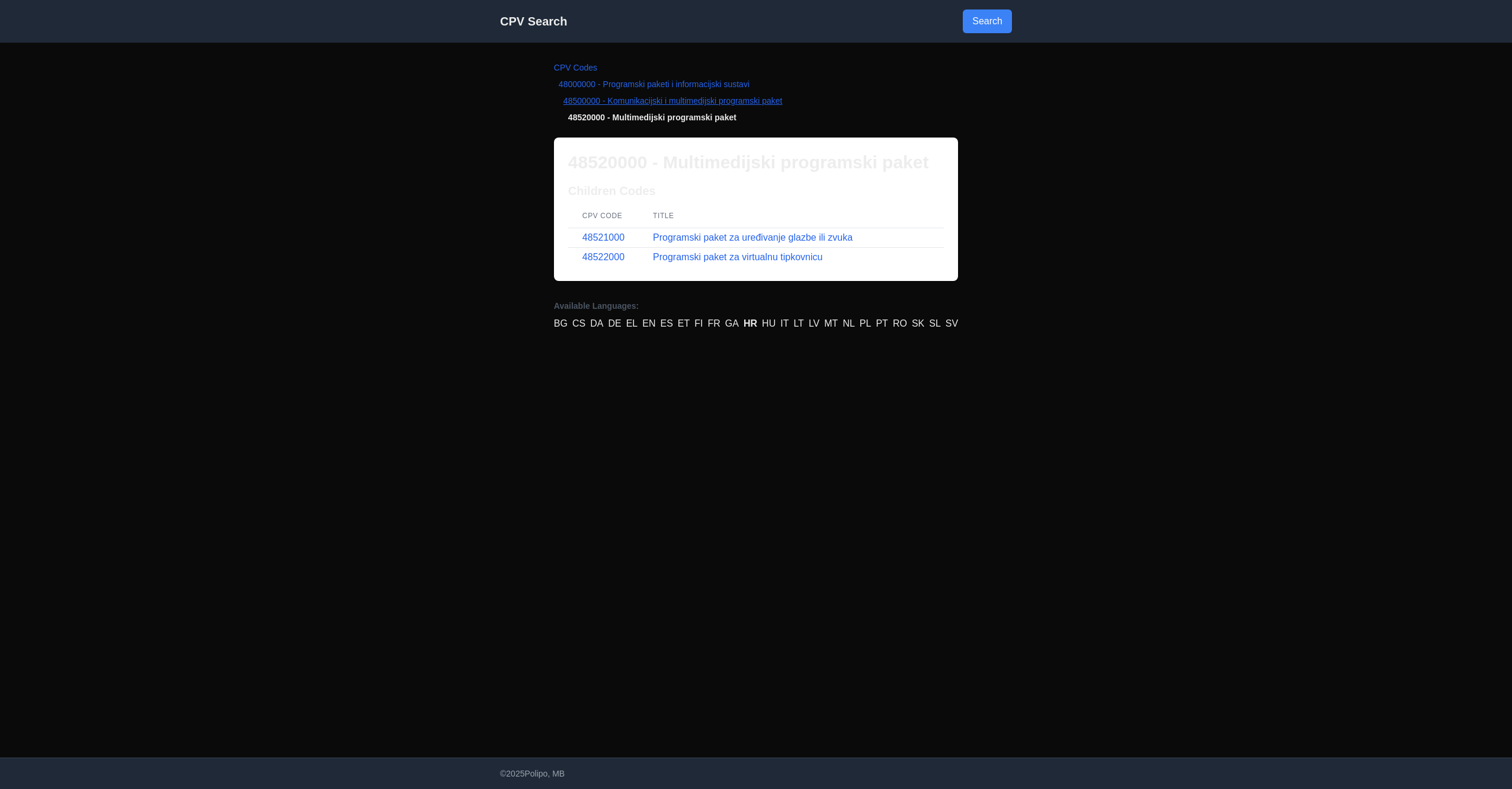
click at [625, 103] on link "48500000 - Komunikacijski i multimedijski programski paket" at bounding box center [673, 101] width 219 height 9
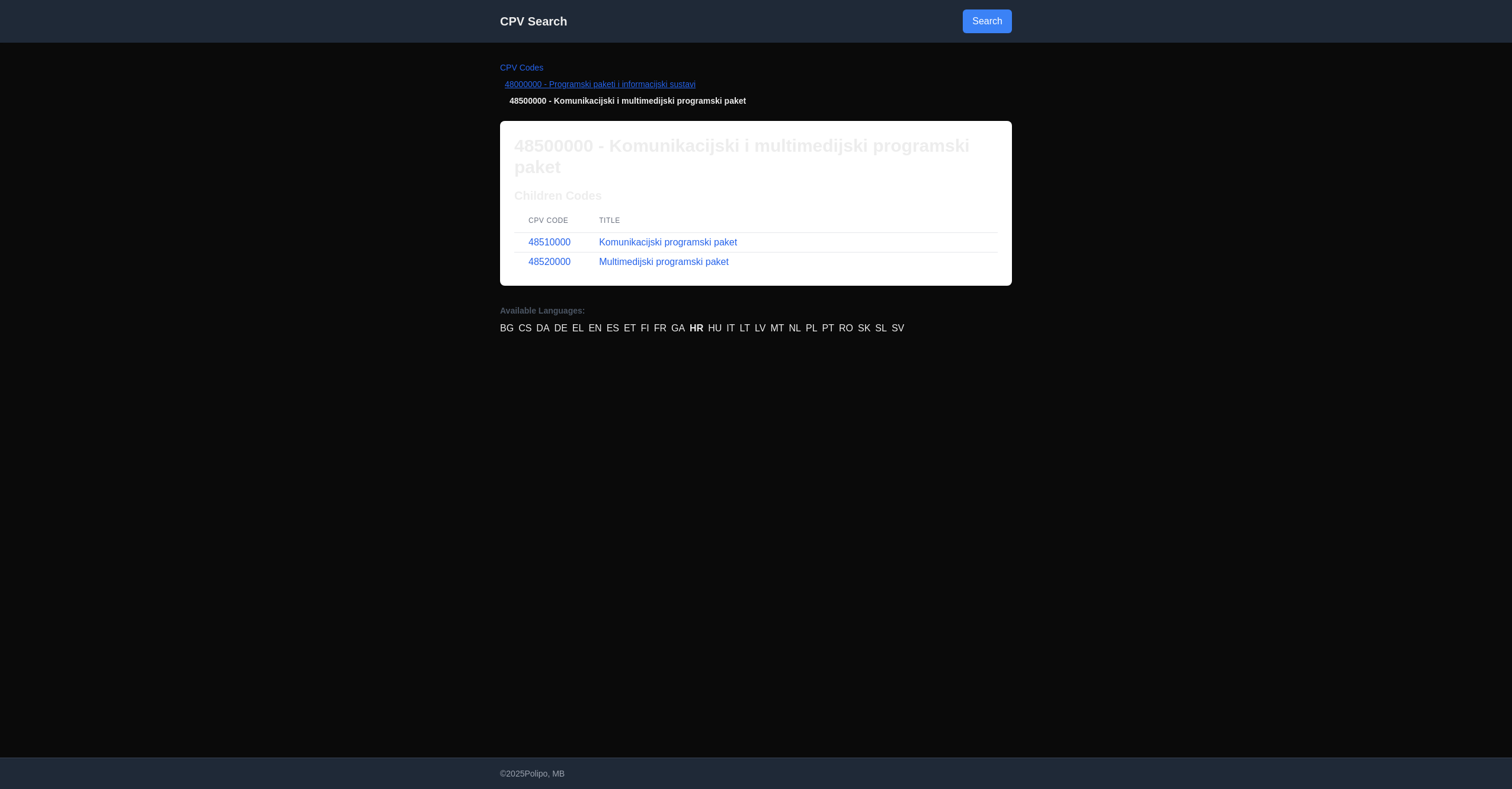
click at [622, 85] on link "48000000 - Programski paketi i informacijski sustavi" at bounding box center [600, 84] width 191 height 9
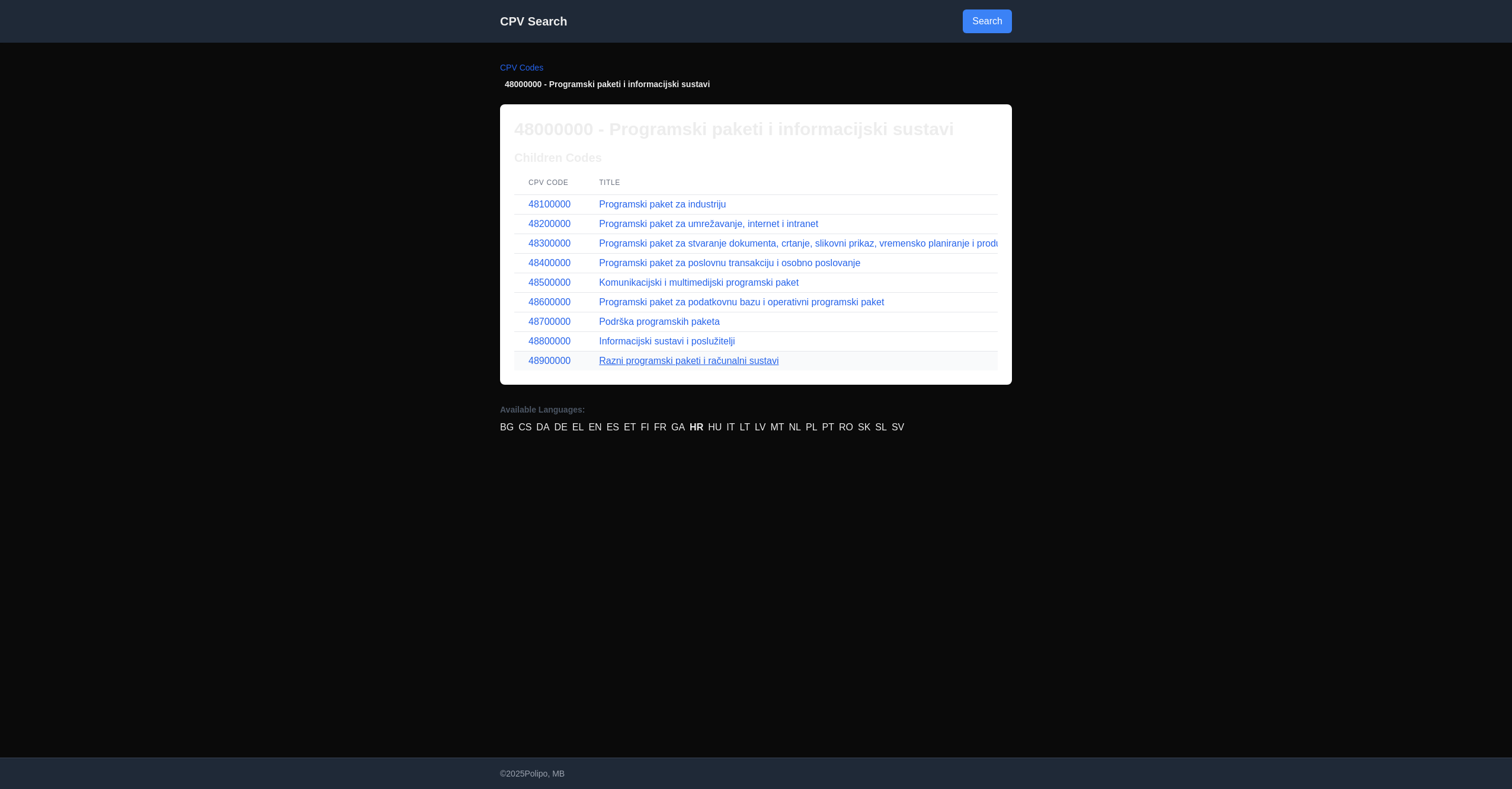
click at [718, 363] on link "Razni programski paketi i računalni sustavi" at bounding box center [689, 361] width 179 height 10
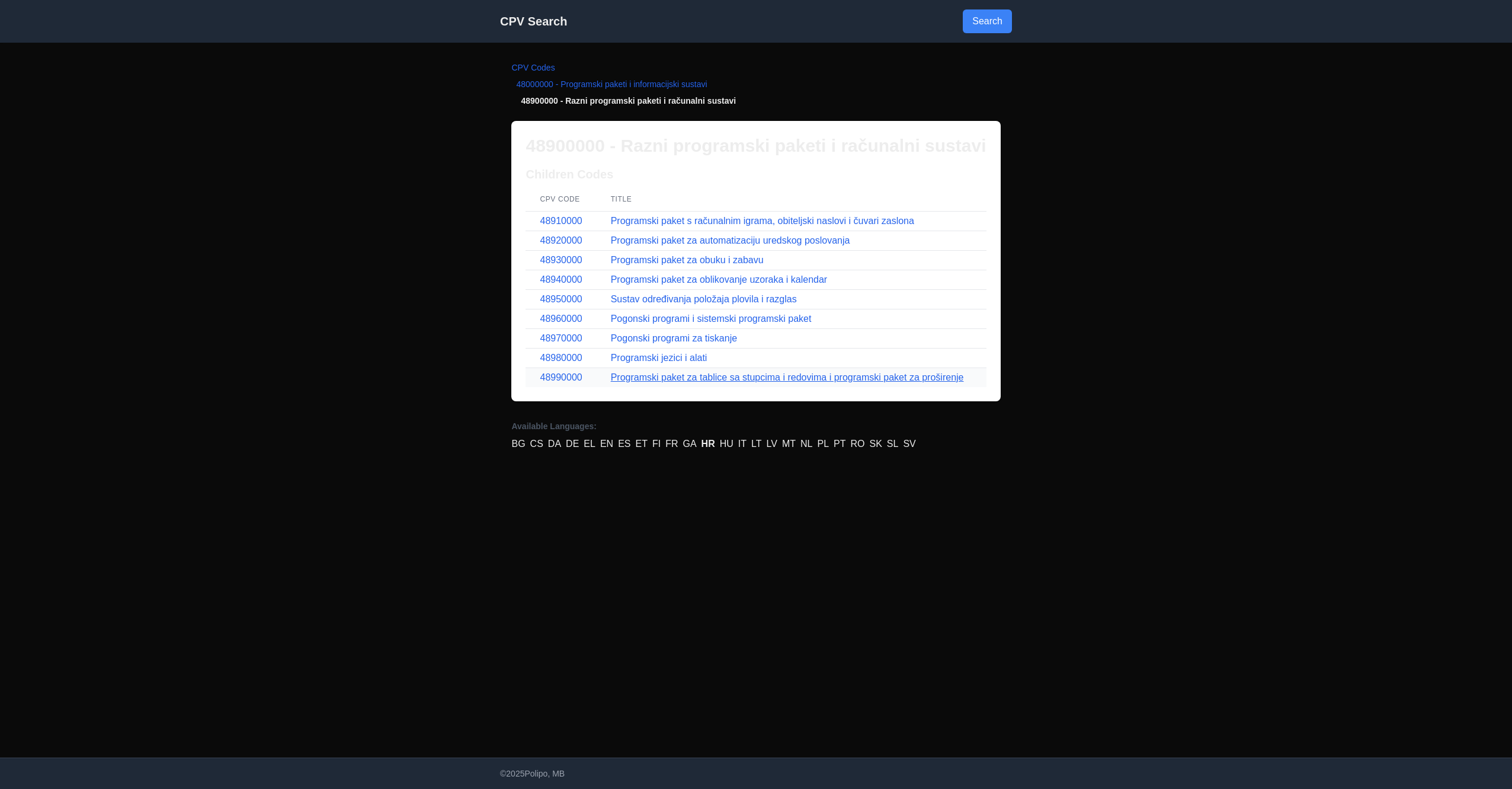
click at [862, 379] on link "Programski paket za tablice sa stupcima i redovima i programski paket za prošir…" at bounding box center [788, 377] width 353 height 10
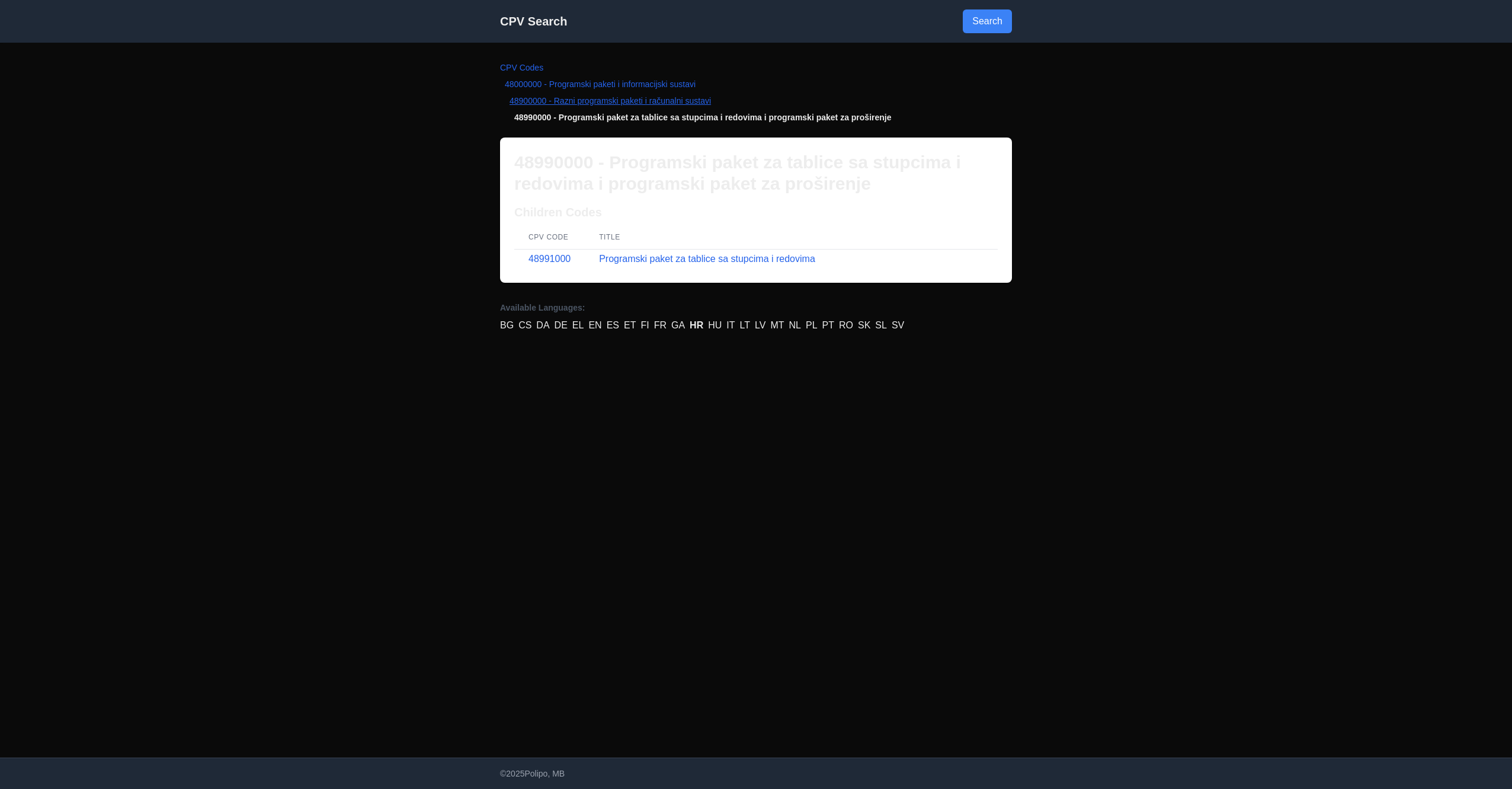
click at [688, 104] on link "48900000 - Razni programski paketi i računalni sustavi" at bounding box center [610, 101] width 202 height 9
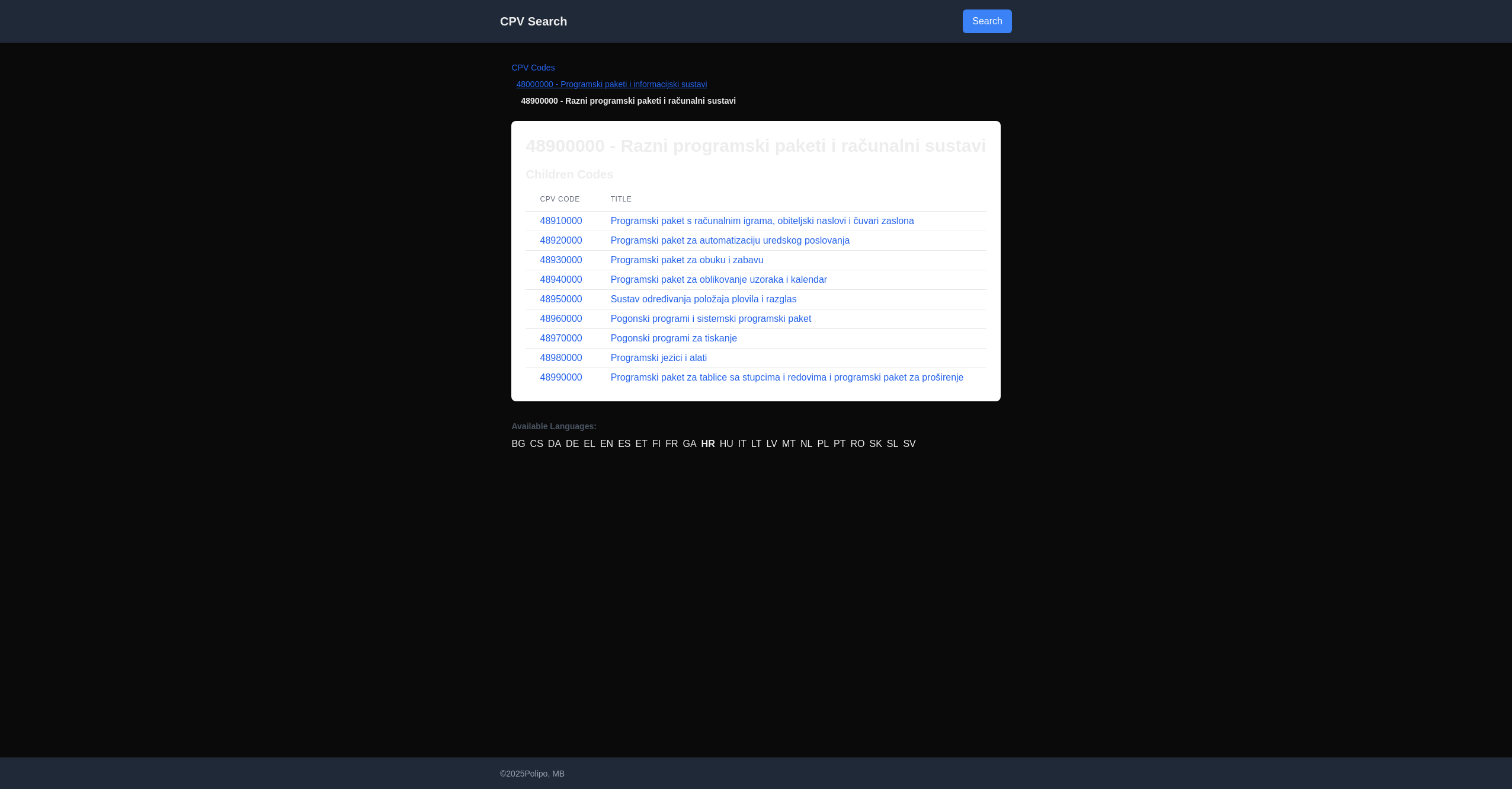
click at [653, 84] on link "48000000 - Programski paketi i informacijski sustavi" at bounding box center [611, 84] width 191 height 9
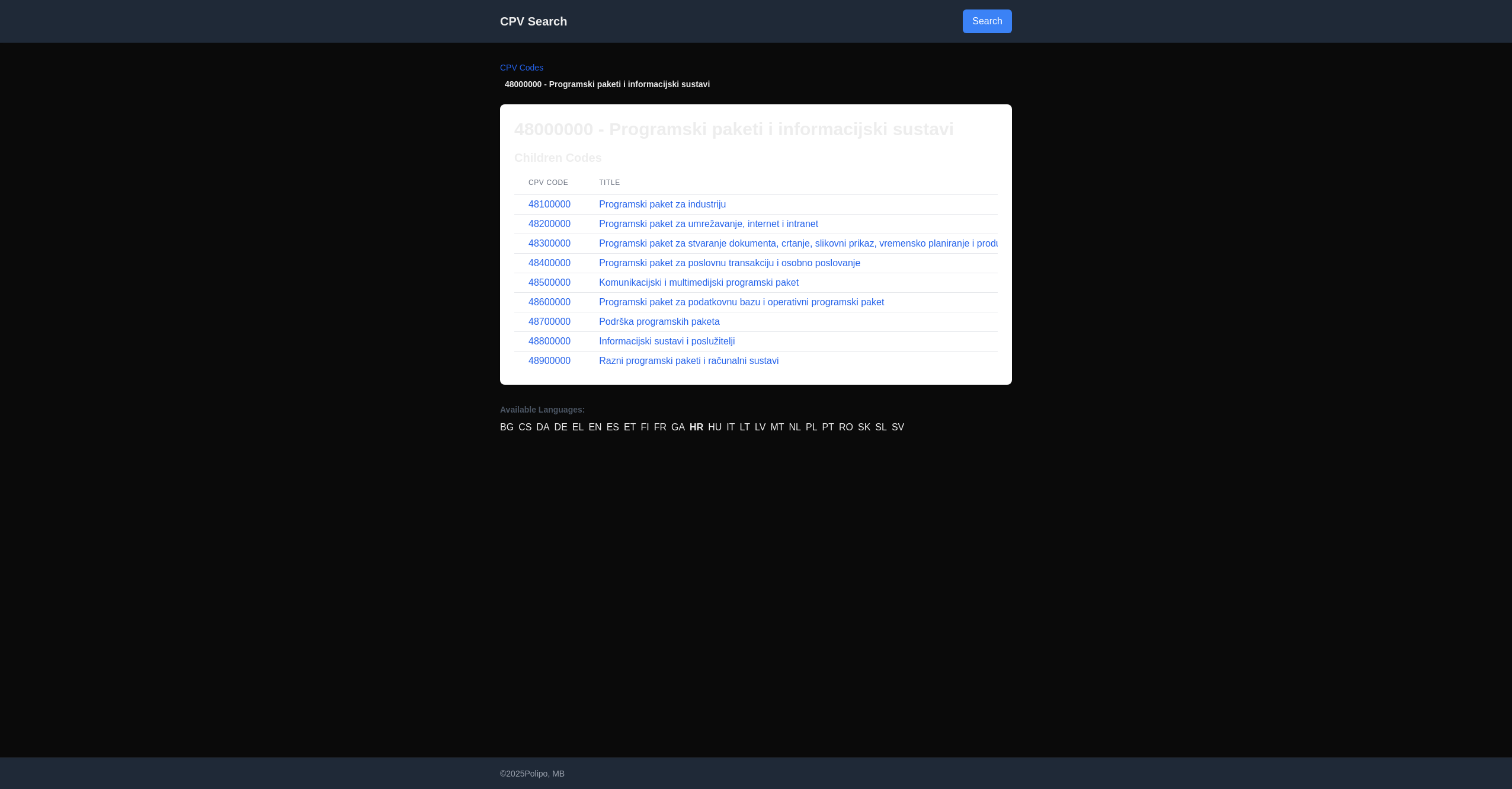
click at [836, 26] on div "CPV Search Search" at bounding box center [756, 21] width 531 height 43
click at [595, 426] on link "EN" at bounding box center [595, 427] width 13 height 14
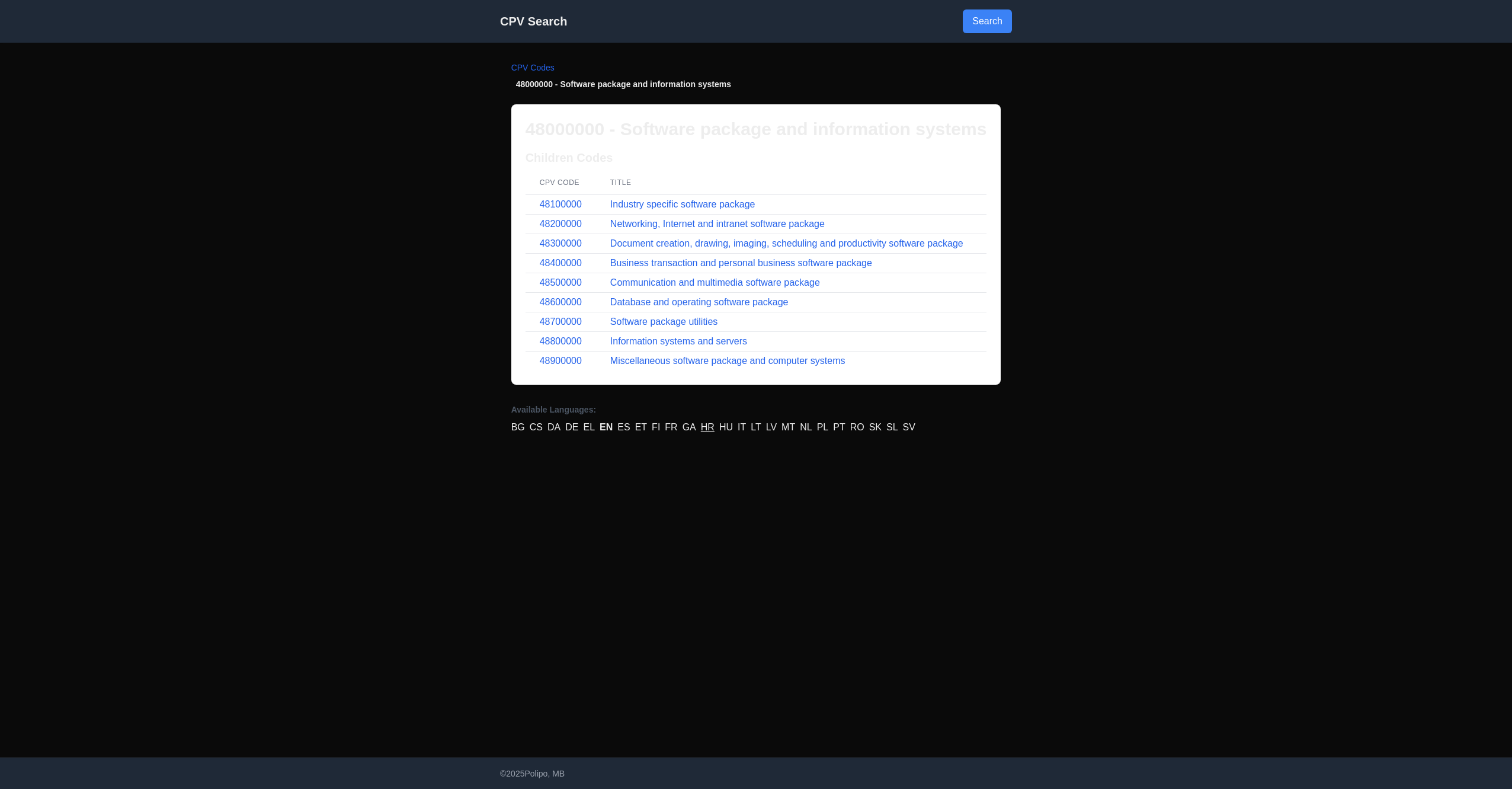
click at [707, 429] on link "HR" at bounding box center [707, 427] width 13 height 14
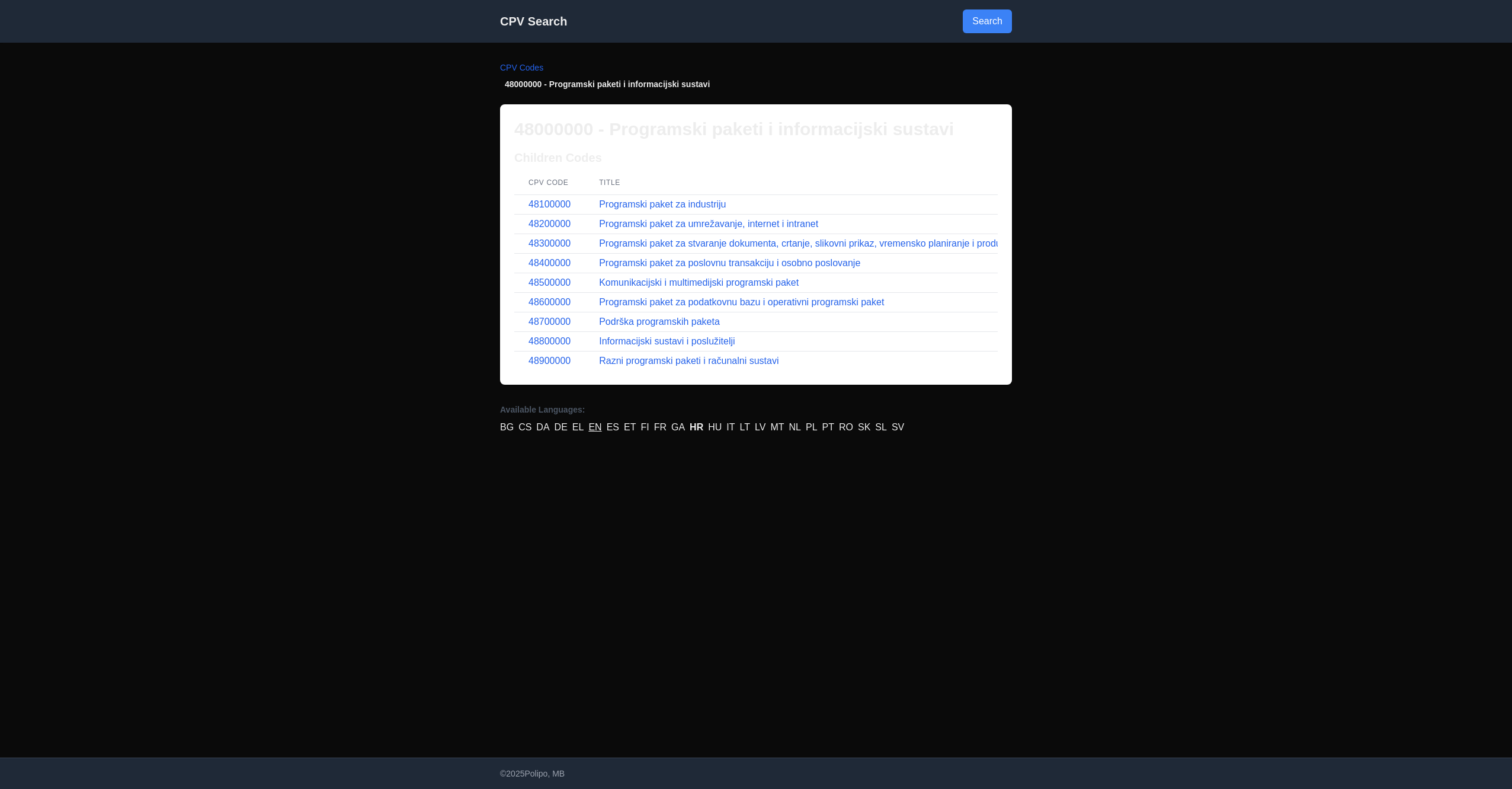
click at [598, 430] on link "EN" at bounding box center [595, 427] width 13 height 14
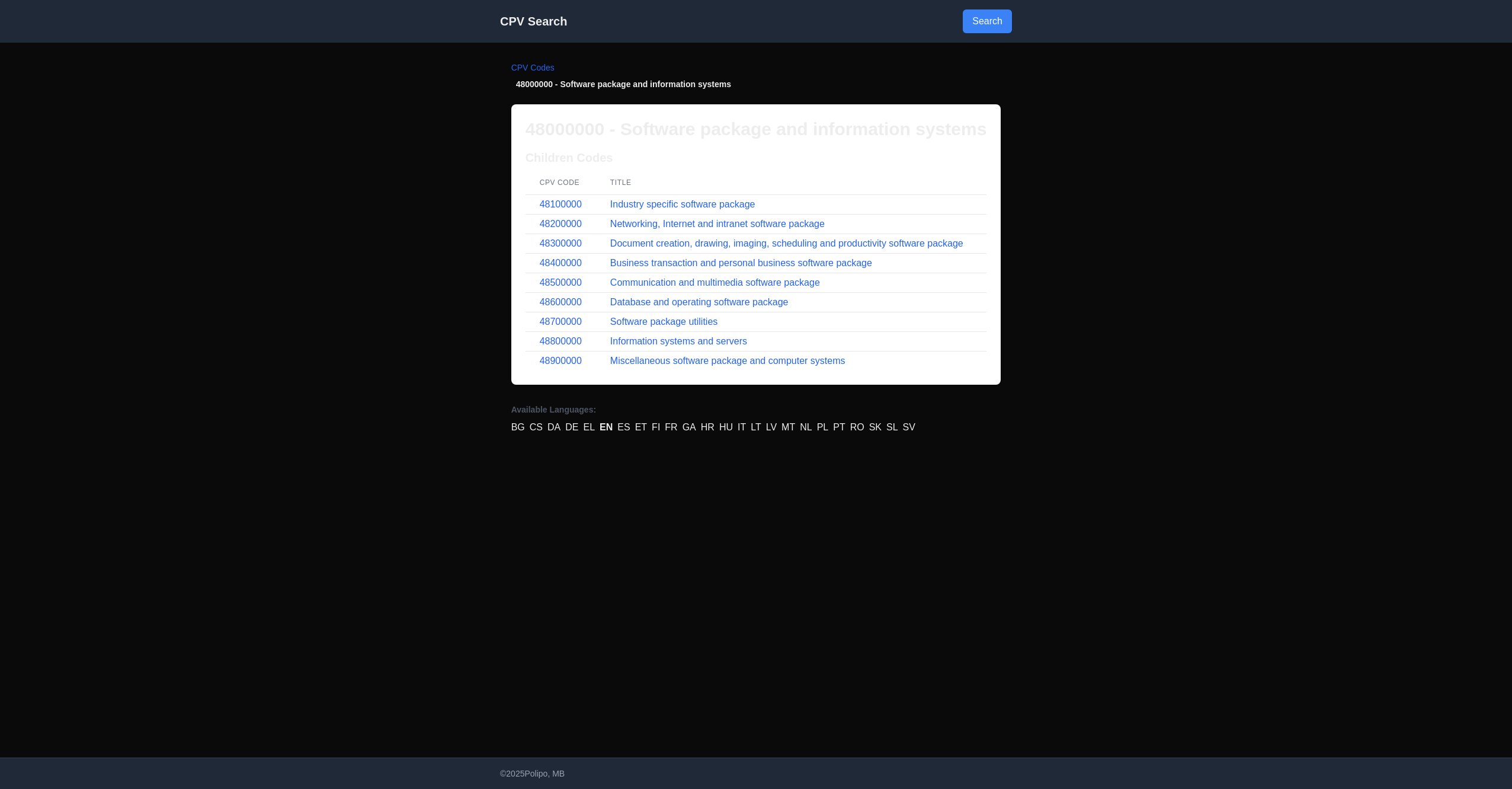
click at [640, 82] on li "48000000 - Software package and information systems" at bounding box center [756, 84] width 490 height 12
click at [532, 86] on li "48000000 - Software package and information systems" at bounding box center [756, 84] width 490 height 12
click at [547, 66] on link "CPV Codes" at bounding box center [533, 67] width 44 height 9
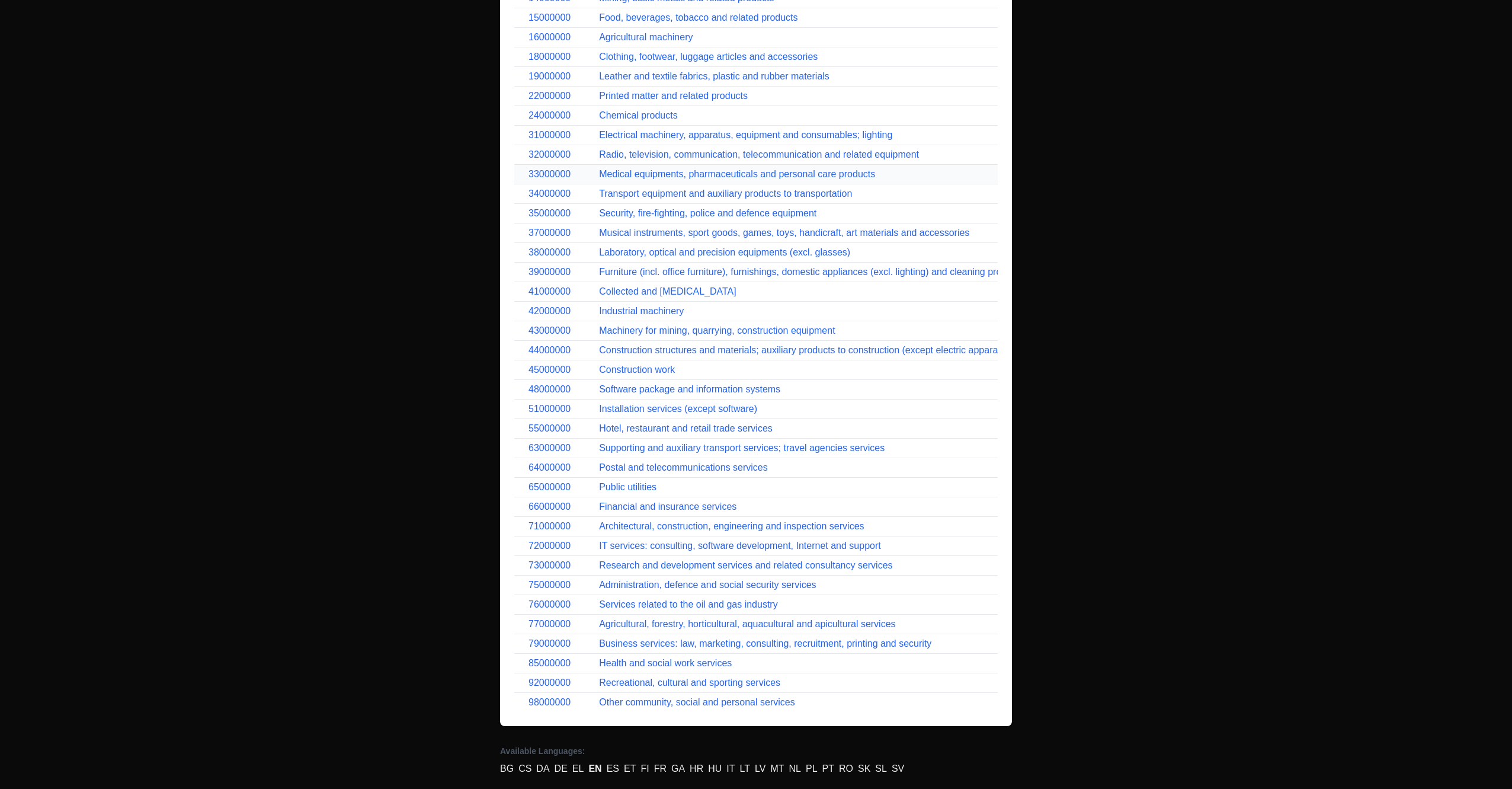
scroll to position [229, 0]
click at [630, 390] on link "Software package and information systems" at bounding box center [690, 389] width 182 height 10
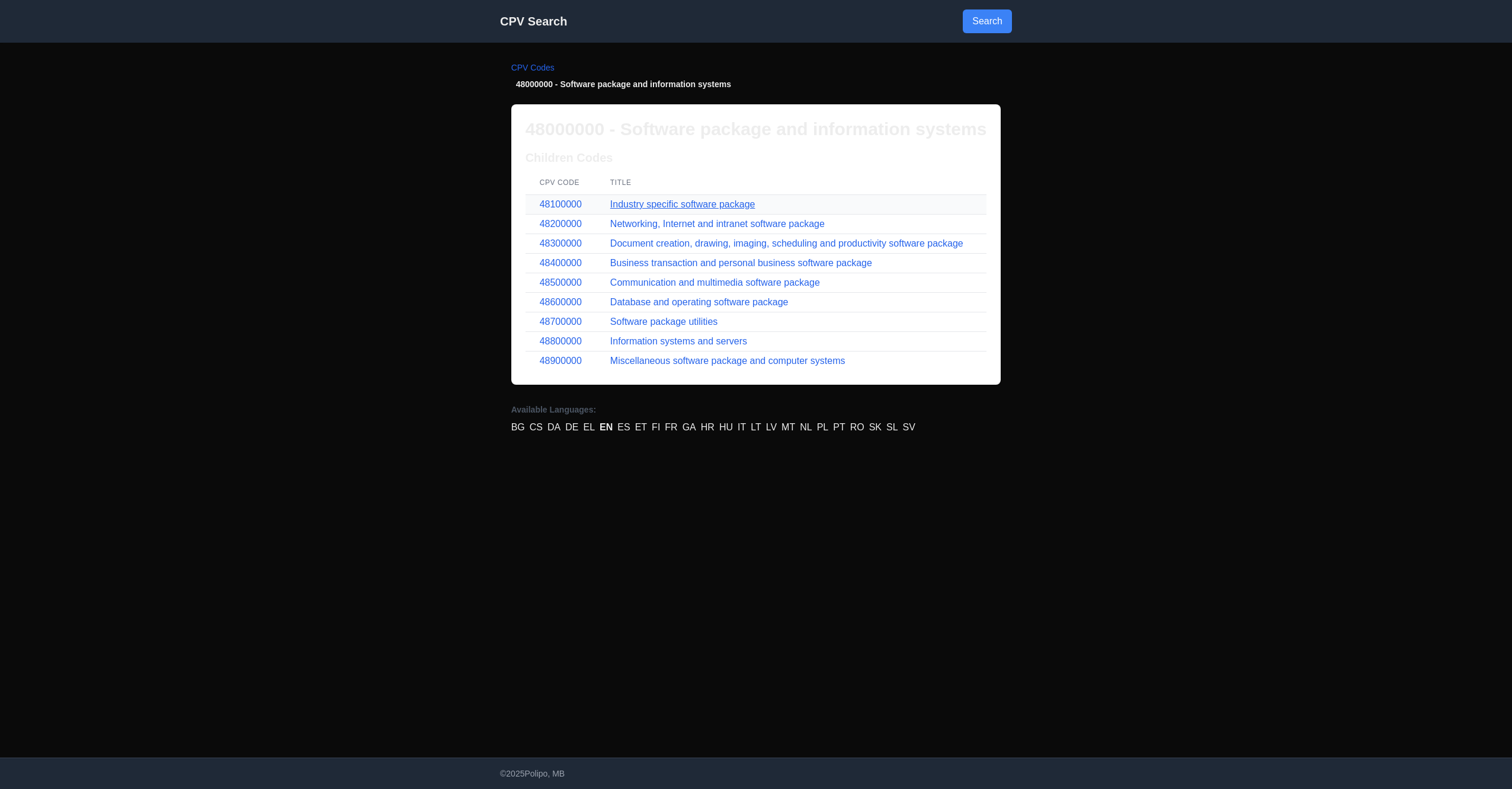
click at [700, 204] on link "Industry specific software package" at bounding box center [682, 204] width 145 height 10
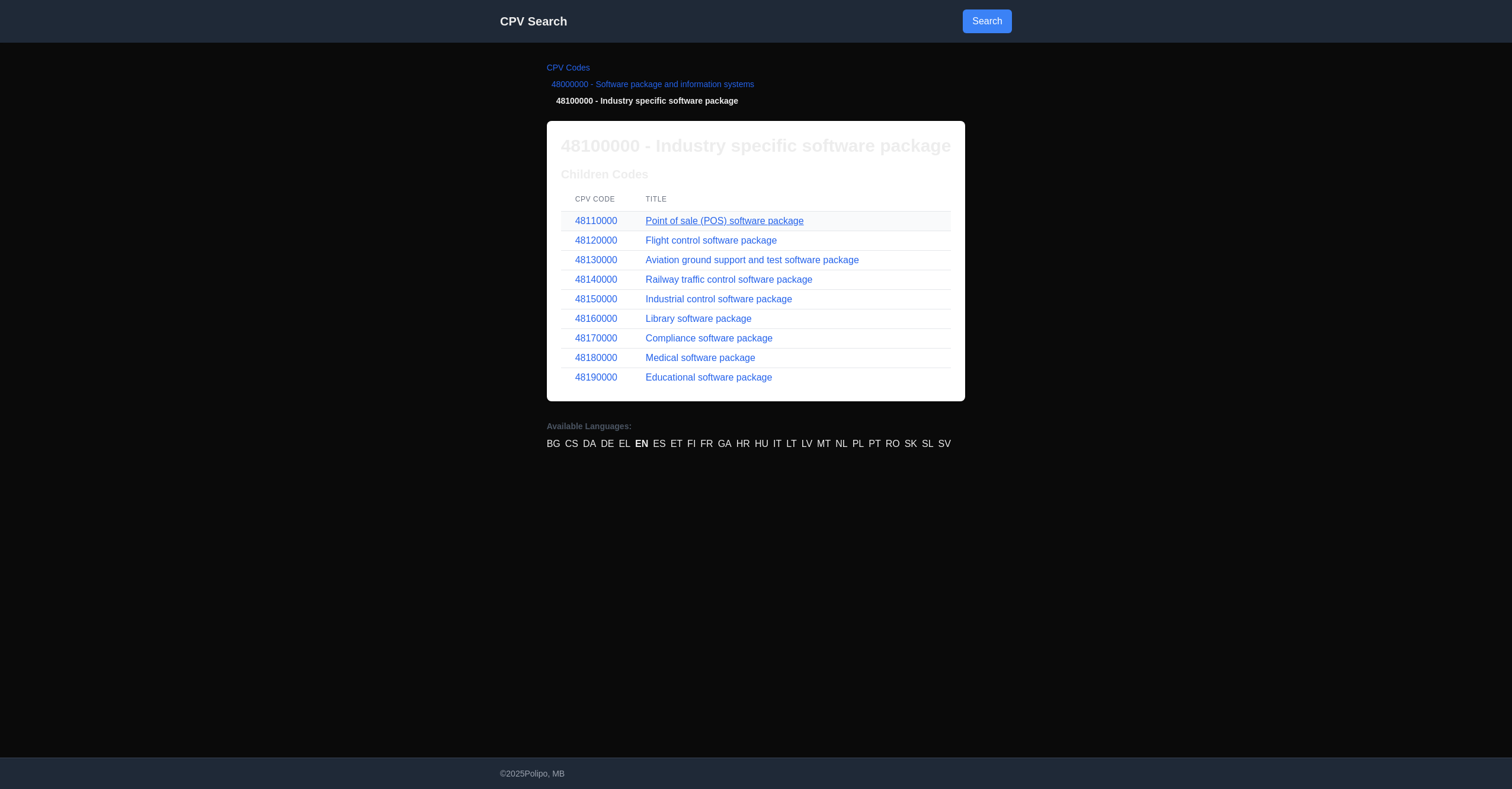
click at [663, 217] on link "Point of sale (POS) software package" at bounding box center [724, 221] width 158 height 10
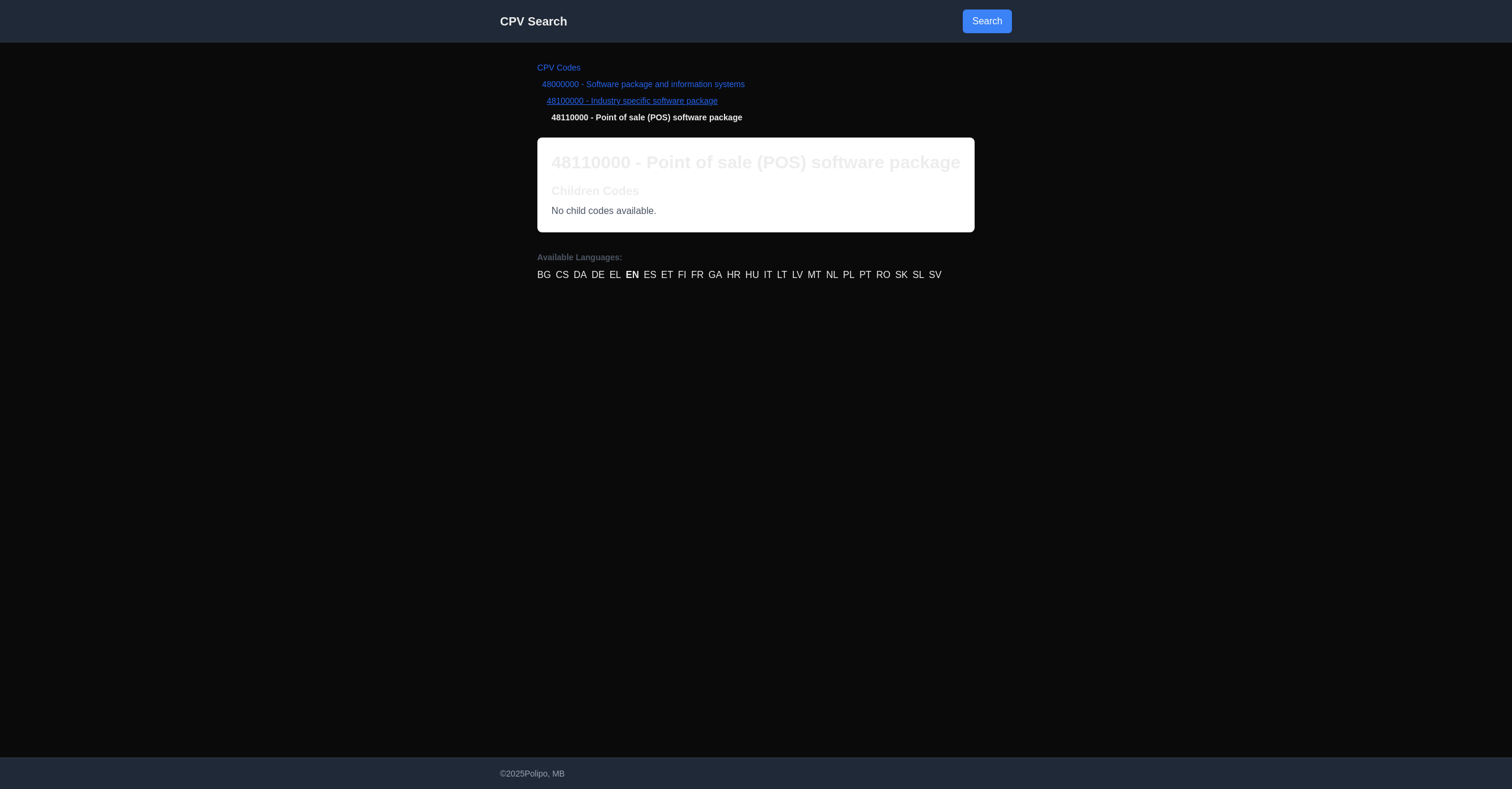
click at [622, 98] on link "48100000 - Industry specific software package" at bounding box center [632, 101] width 172 height 9
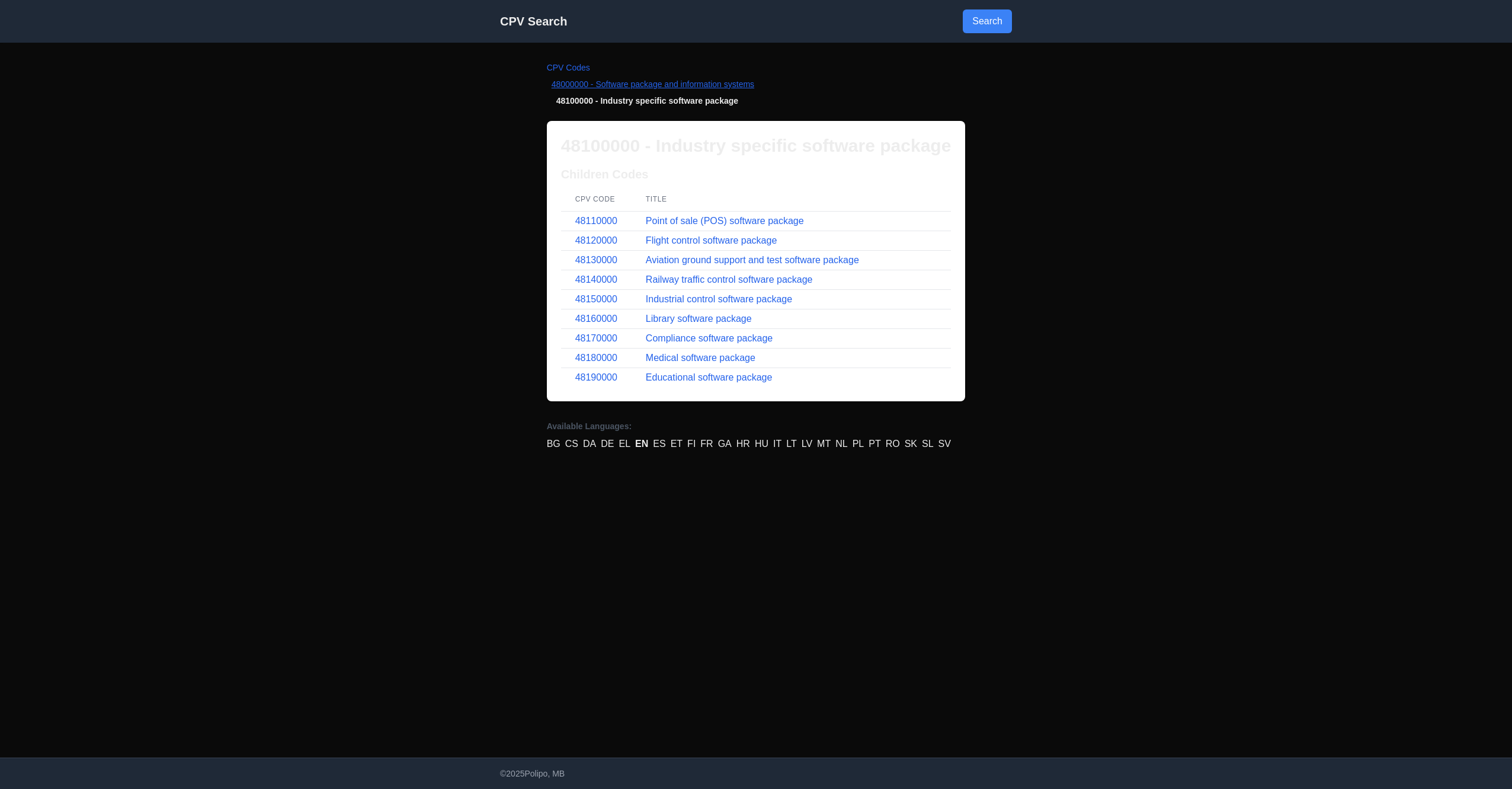
click at [682, 84] on link "48000000 - Software package and information systems" at bounding box center [653, 84] width 203 height 9
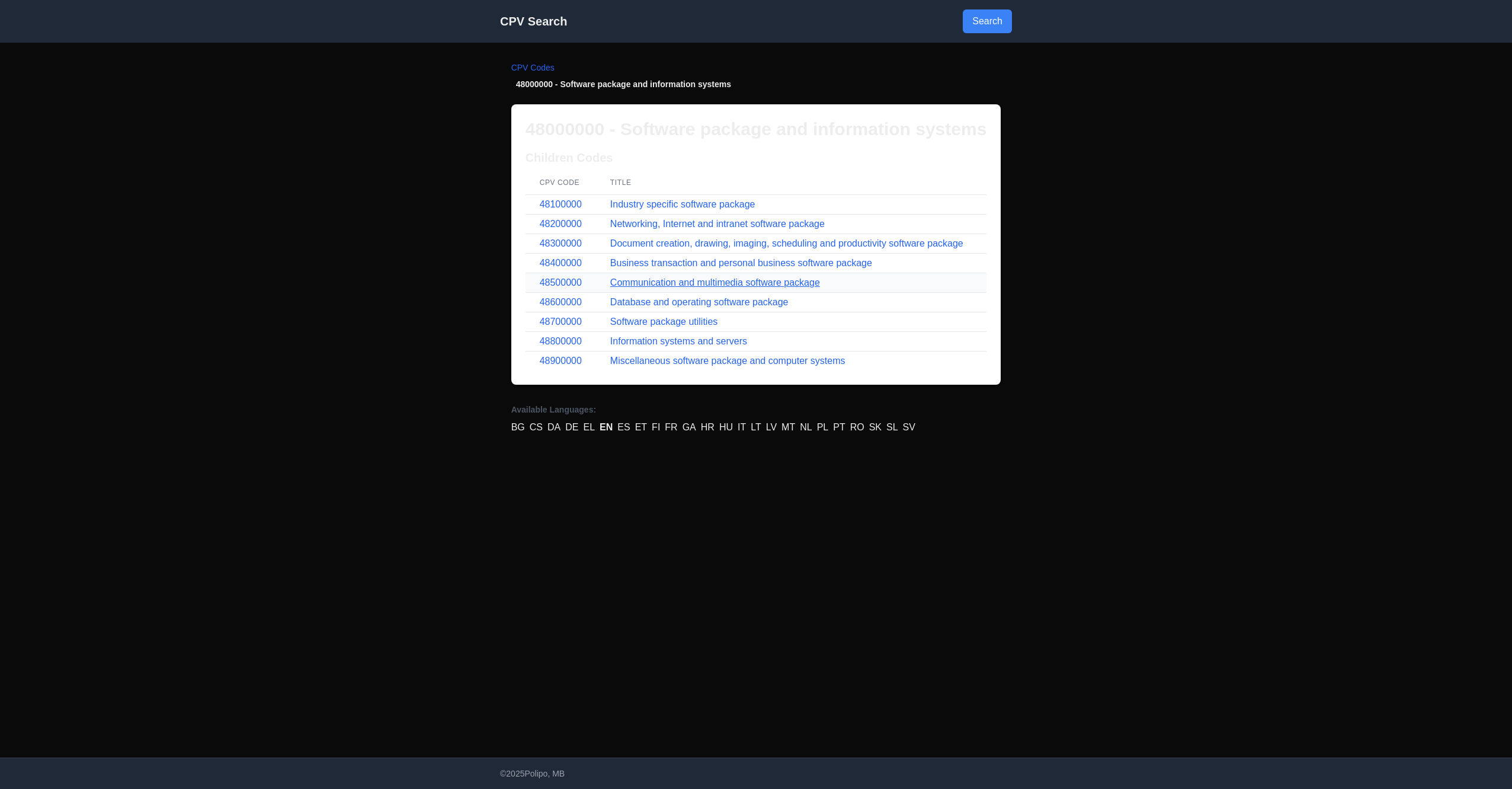
click at [719, 281] on link "Communication and multimedia software package" at bounding box center [715, 282] width 210 height 10
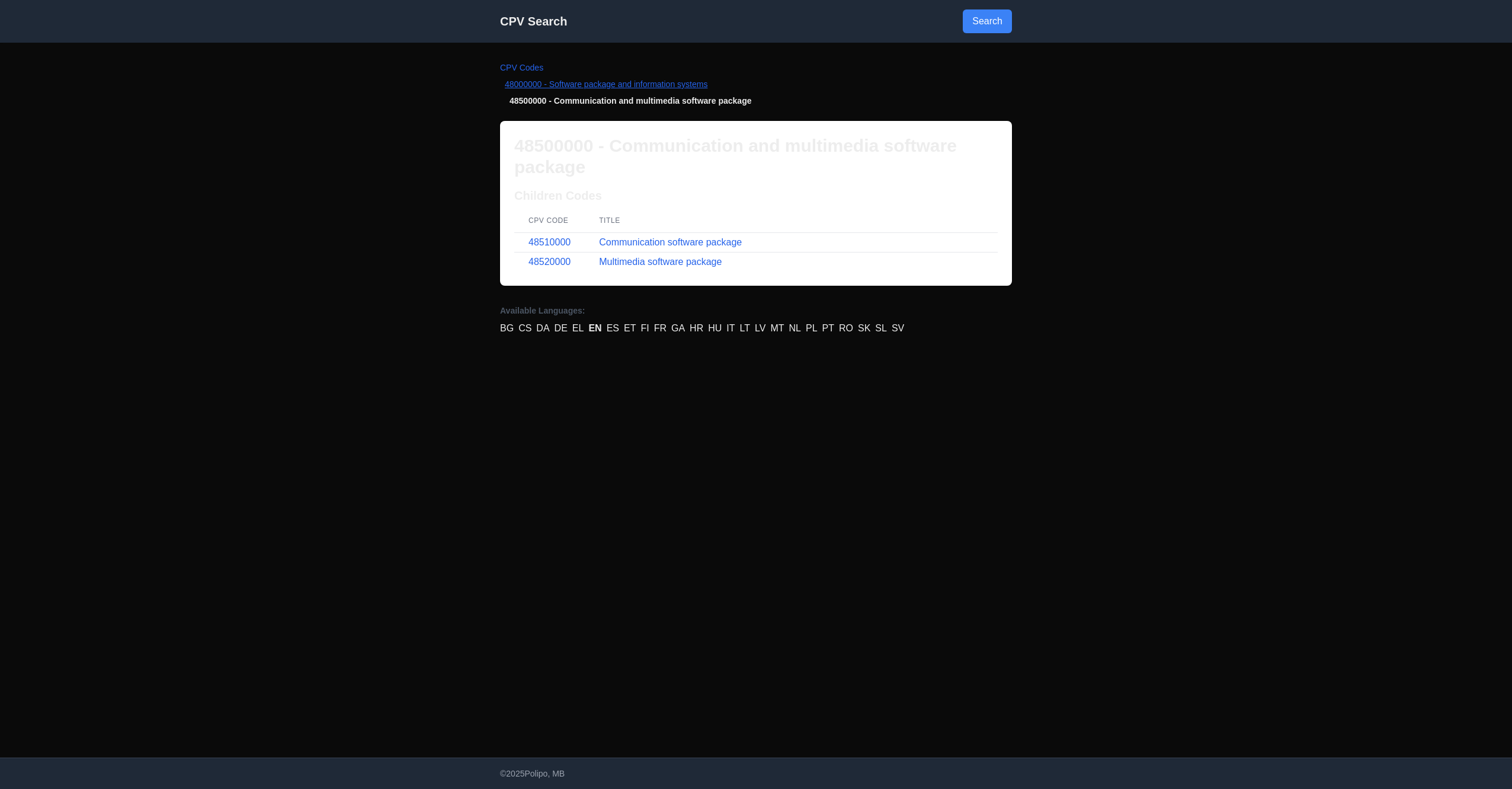
click at [648, 84] on link "48000000 - Software package and information systems" at bounding box center [606, 84] width 203 height 9
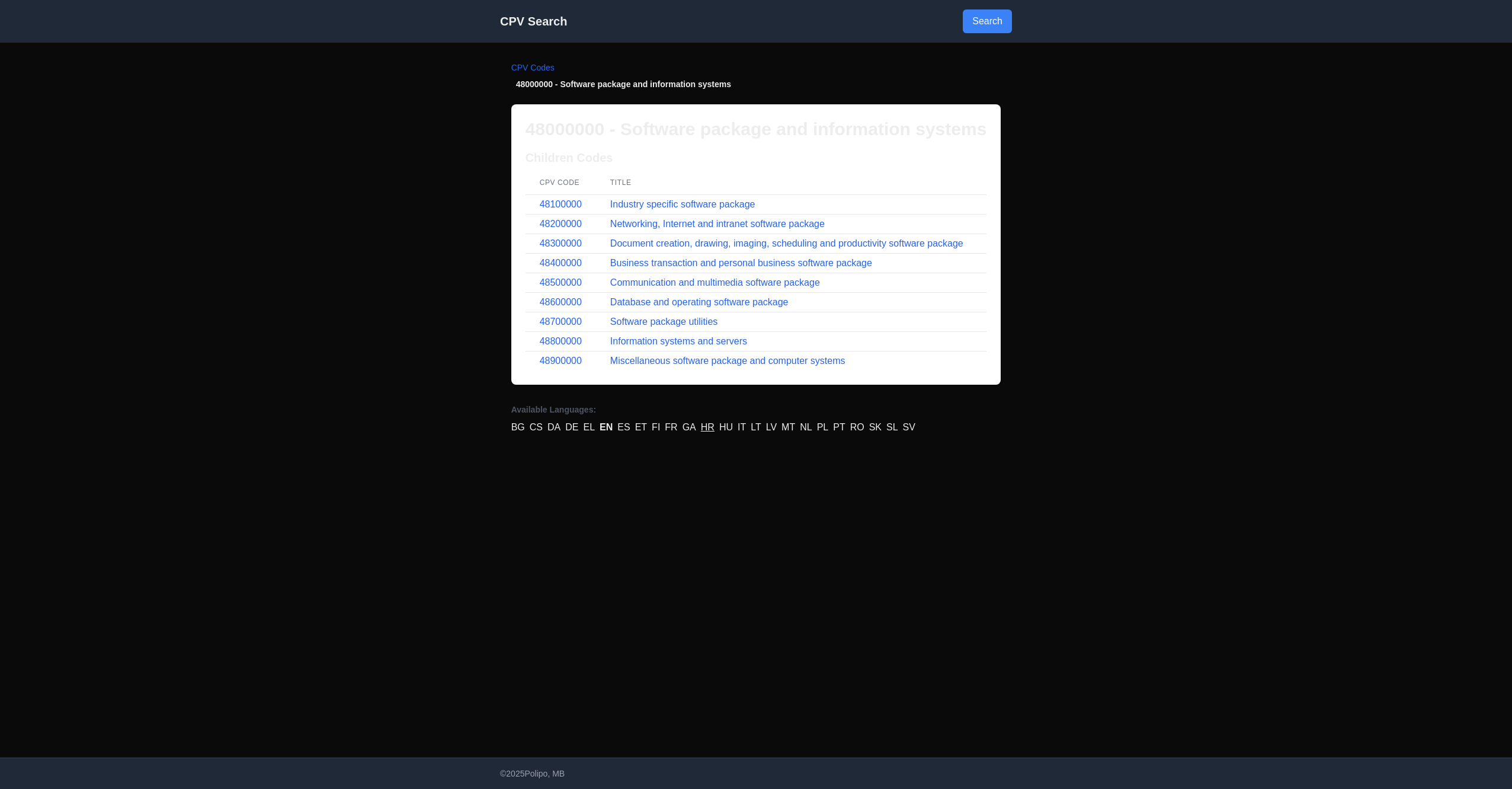
click at [707, 425] on link "HR" at bounding box center [707, 427] width 13 height 14
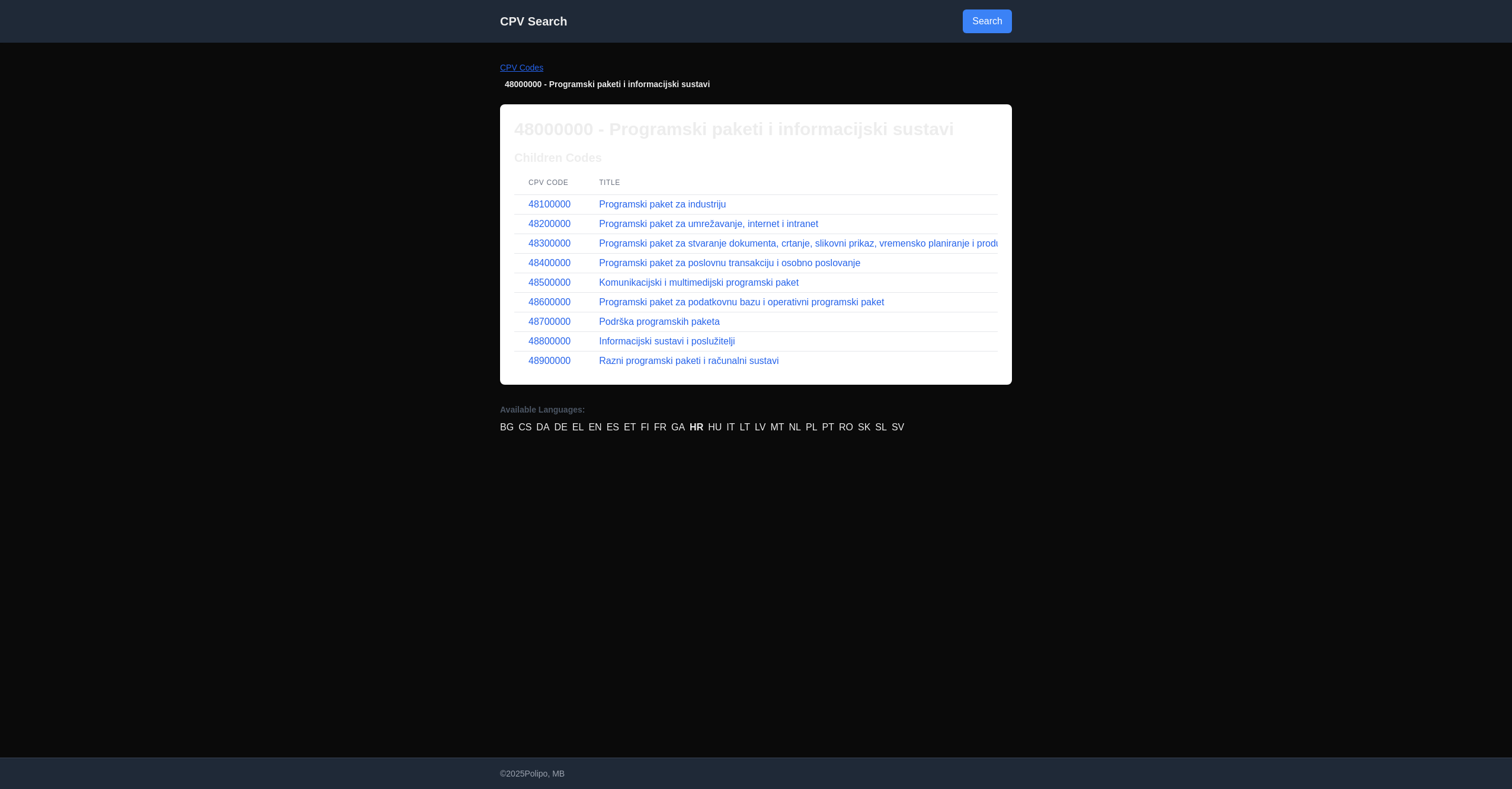
click at [528, 71] on link "CPV Codes" at bounding box center [522, 67] width 44 height 9
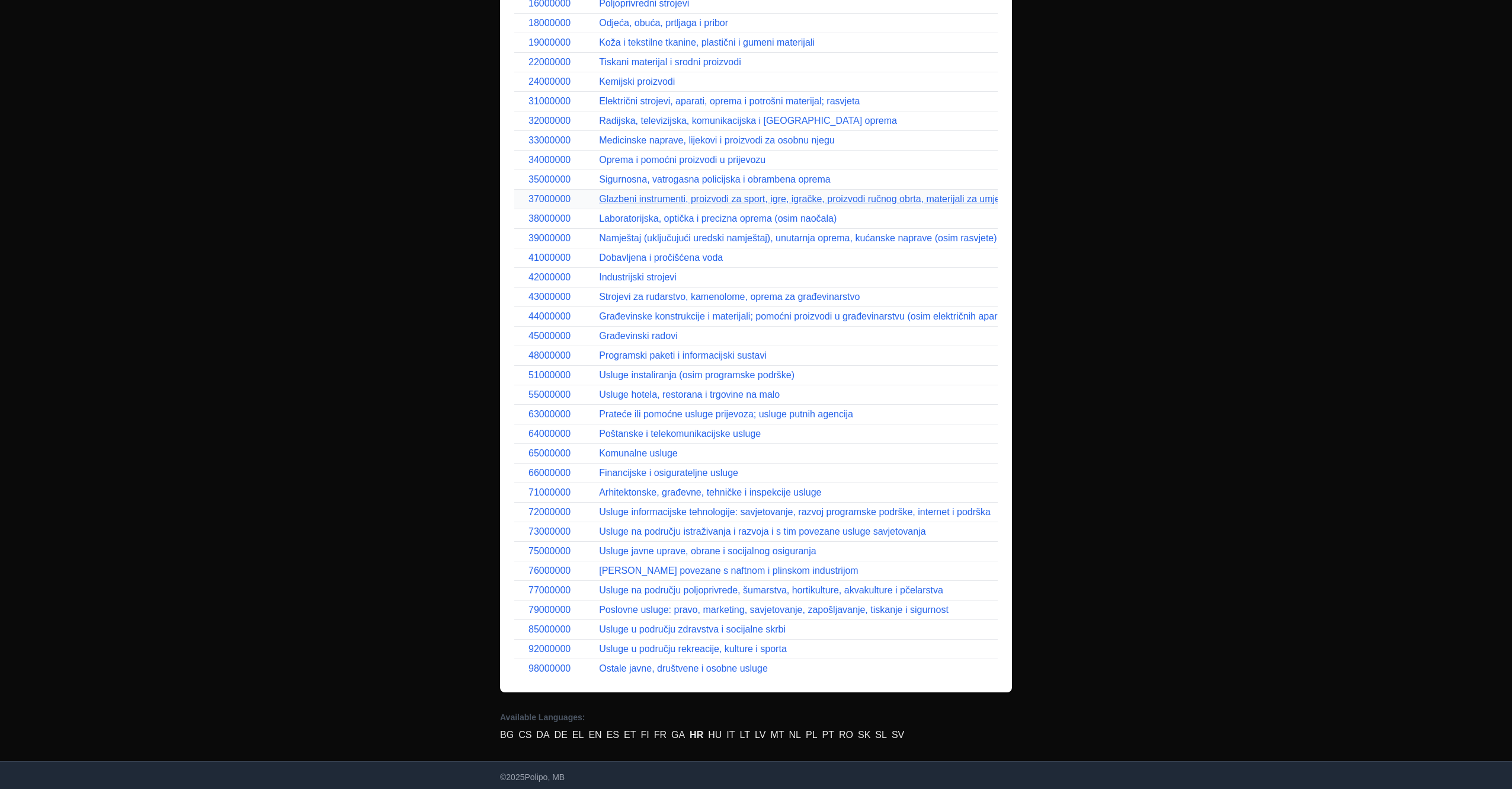
scroll to position [266, 0]
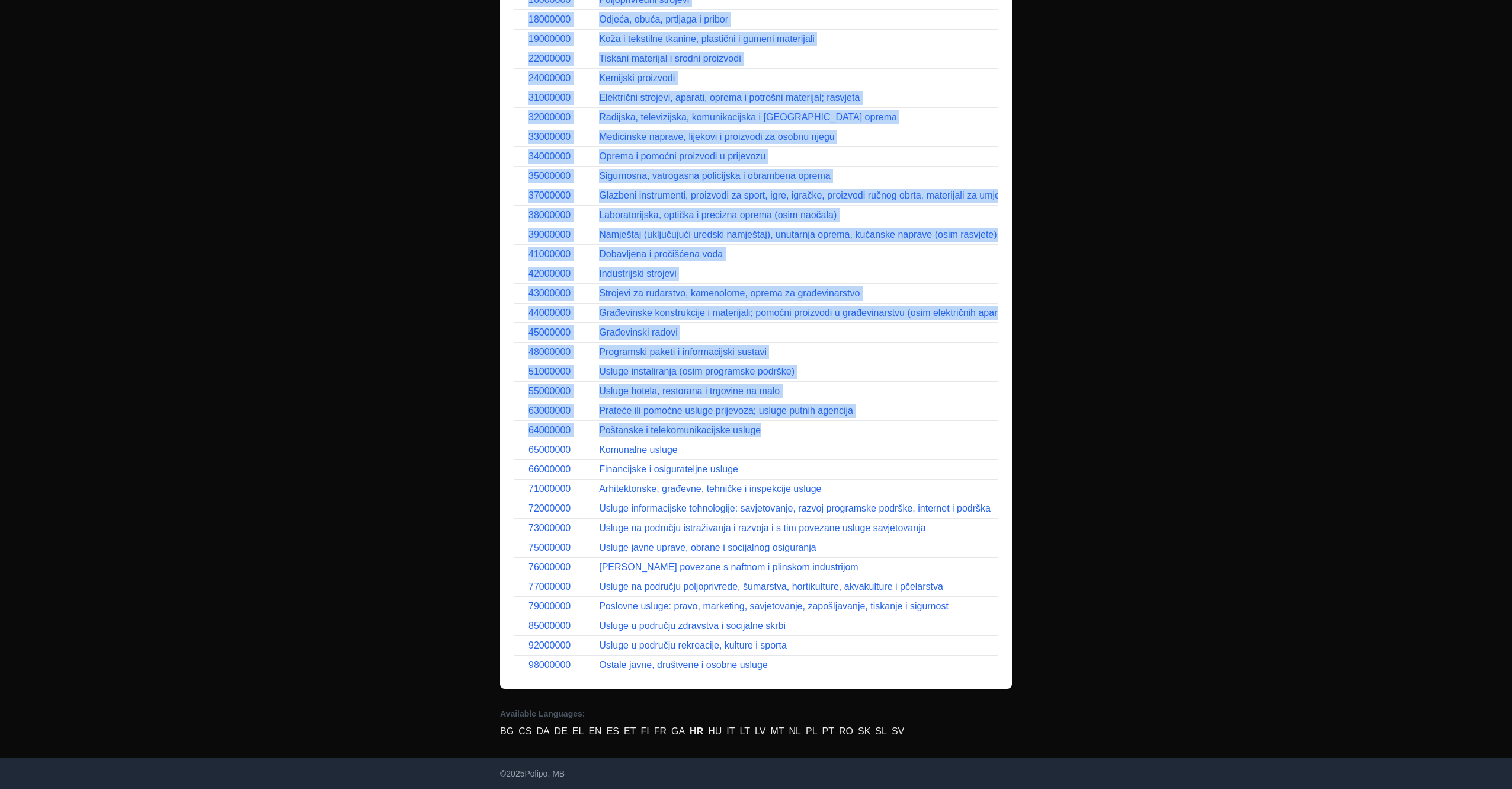
drag, startPoint x: 1037, startPoint y: 693, endPoint x: 1170, endPoint y: 671, distance: 134.8
click at [1170, 523] on html "CPV Search Search CPV Codes CPV Root Codes Children Codes CPV Code Title 030000…" at bounding box center [756, 128] width 1512 height 789
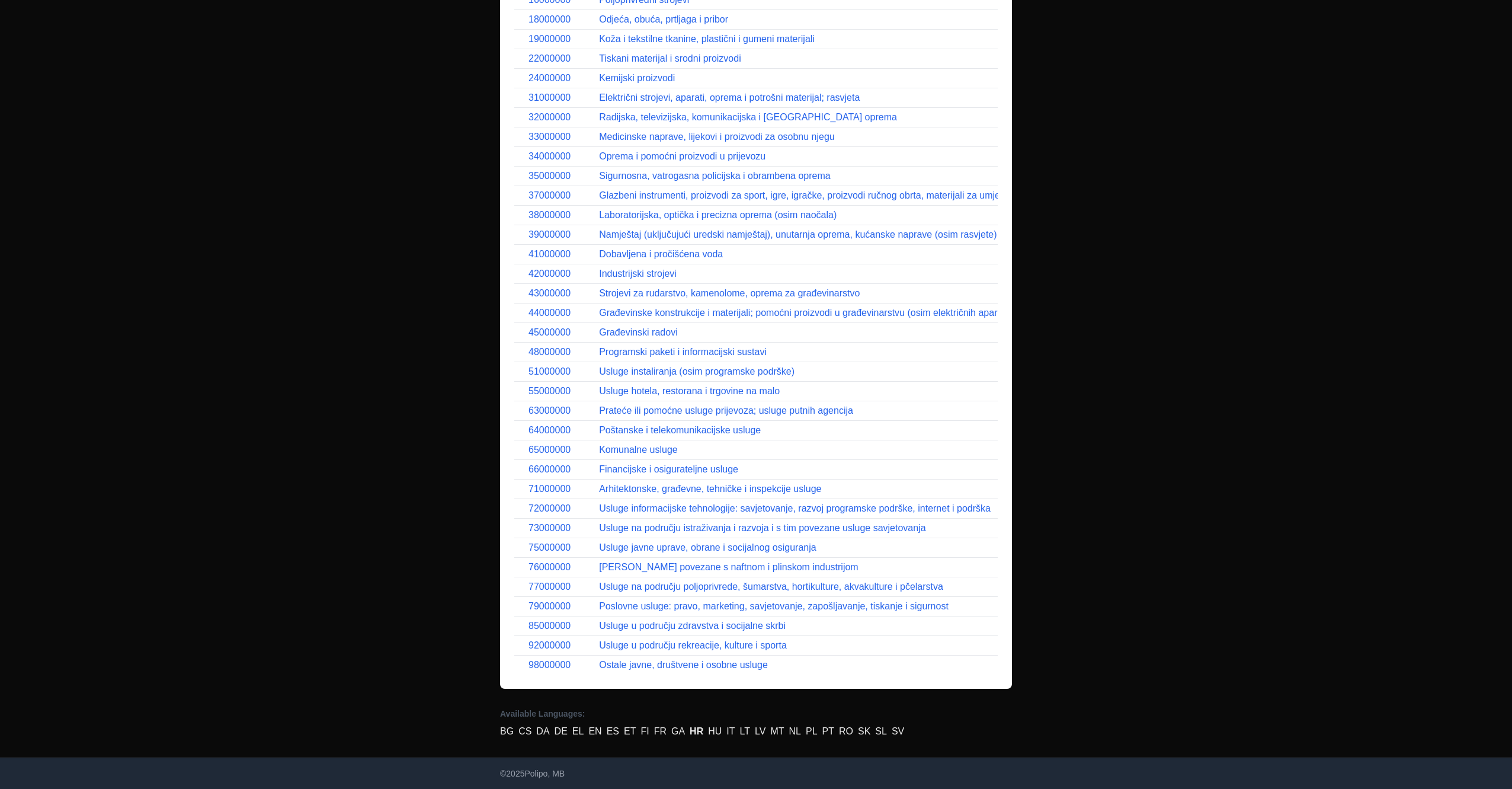
click at [1043, 449] on div "CPV Search Search CPV Codes CPV Root Codes Children Codes CPV Code Title 030000…" at bounding box center [756, 128] width 1512 height 789
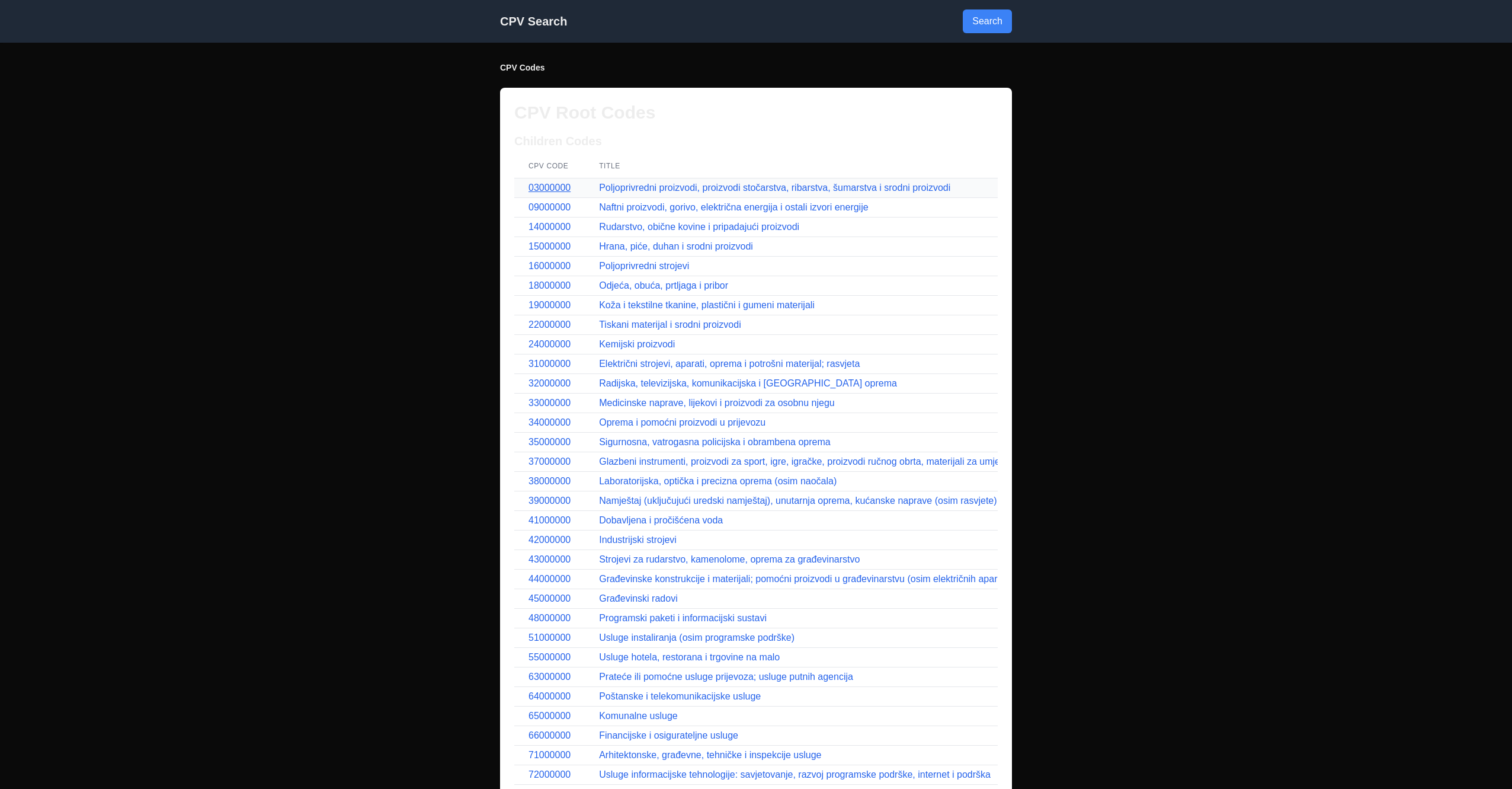
click at [538, 190] on link "03000000" at bounding box center [549, 188] width 42 height 10
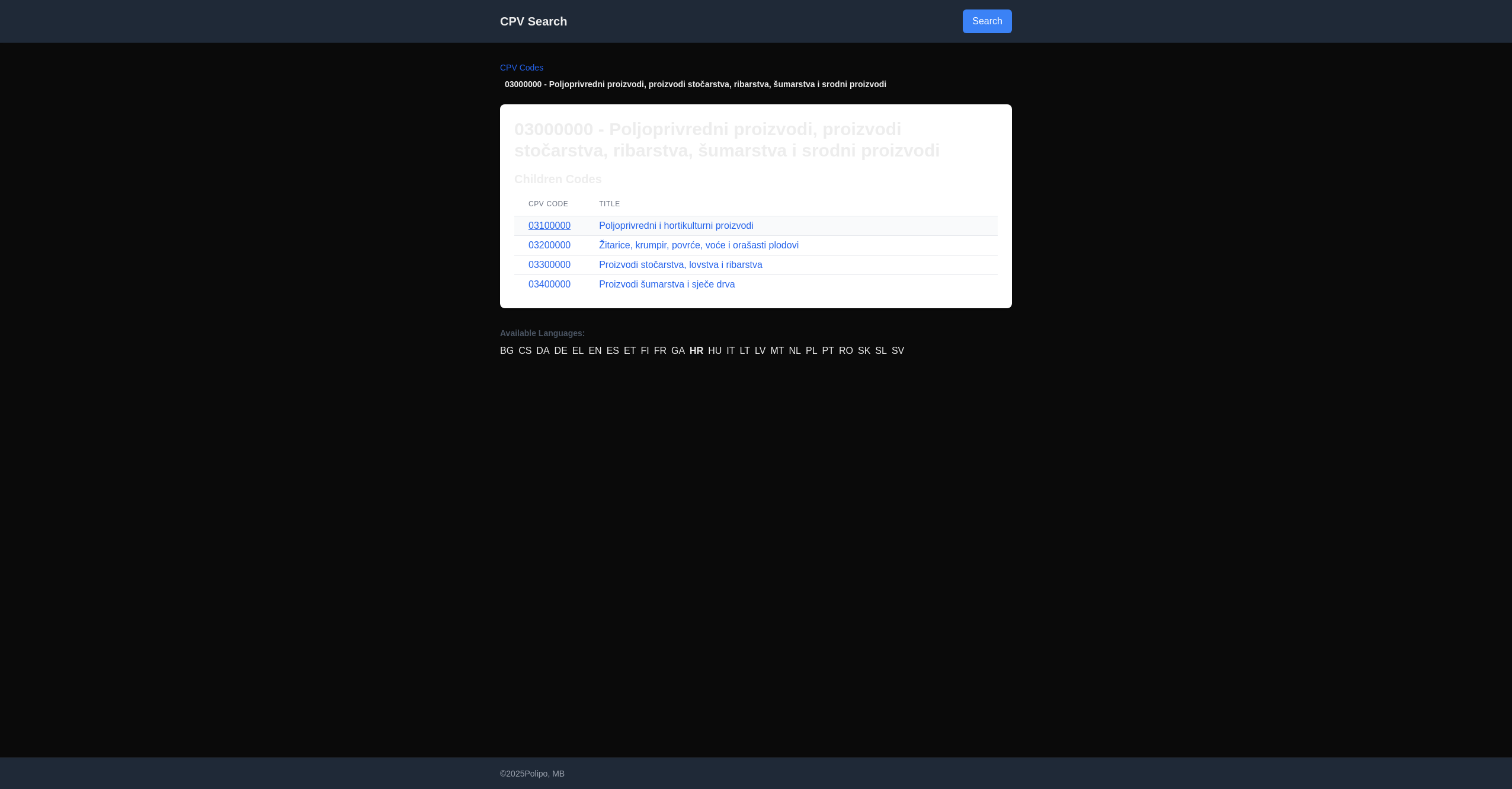
click at [544, 228] on link "03100000" at bounding box center [549, 225] width 42 height 10
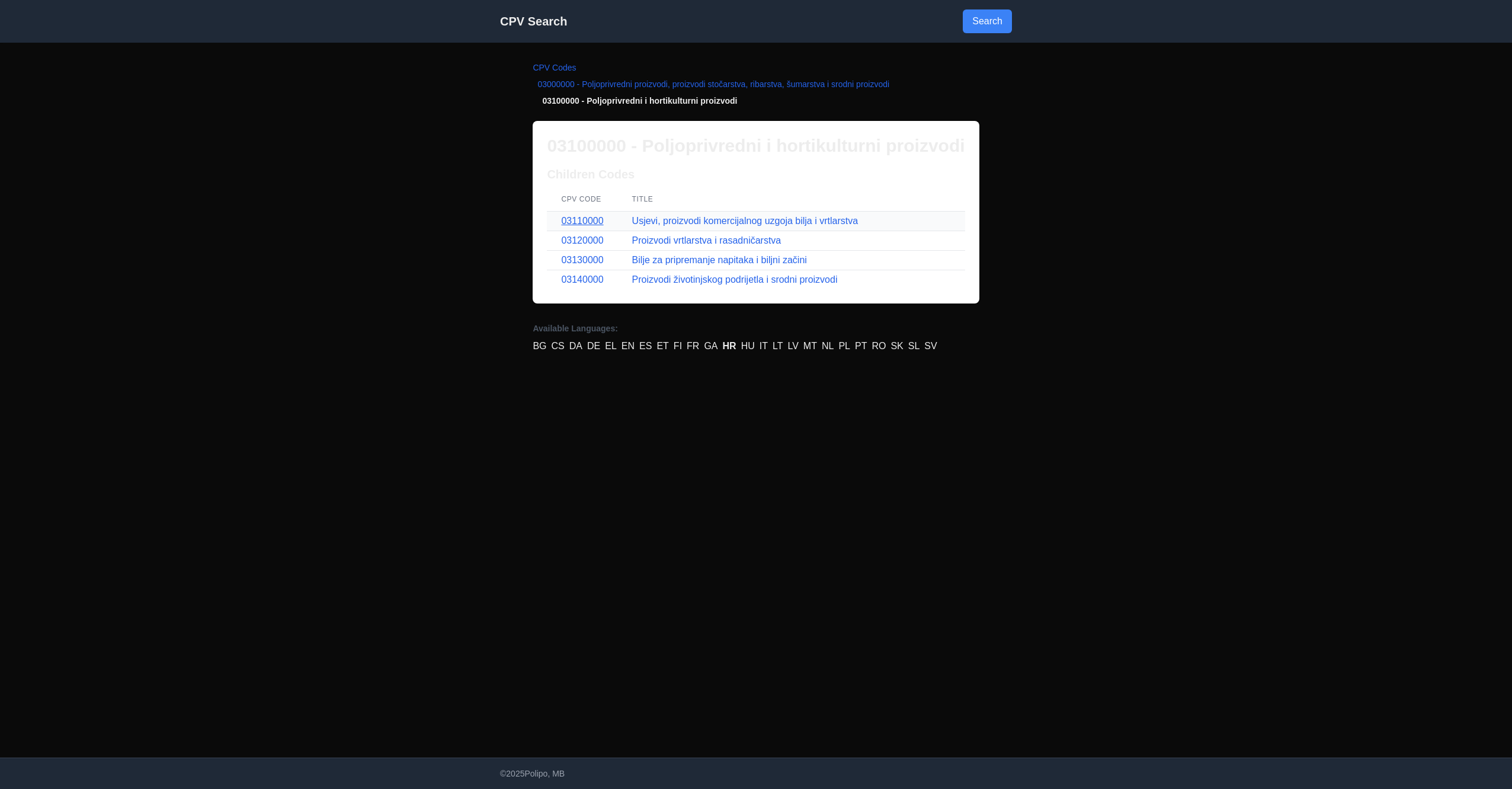
click at [583, 222] on link "03110000" at bounding box center [582, 221] width 42 height 10
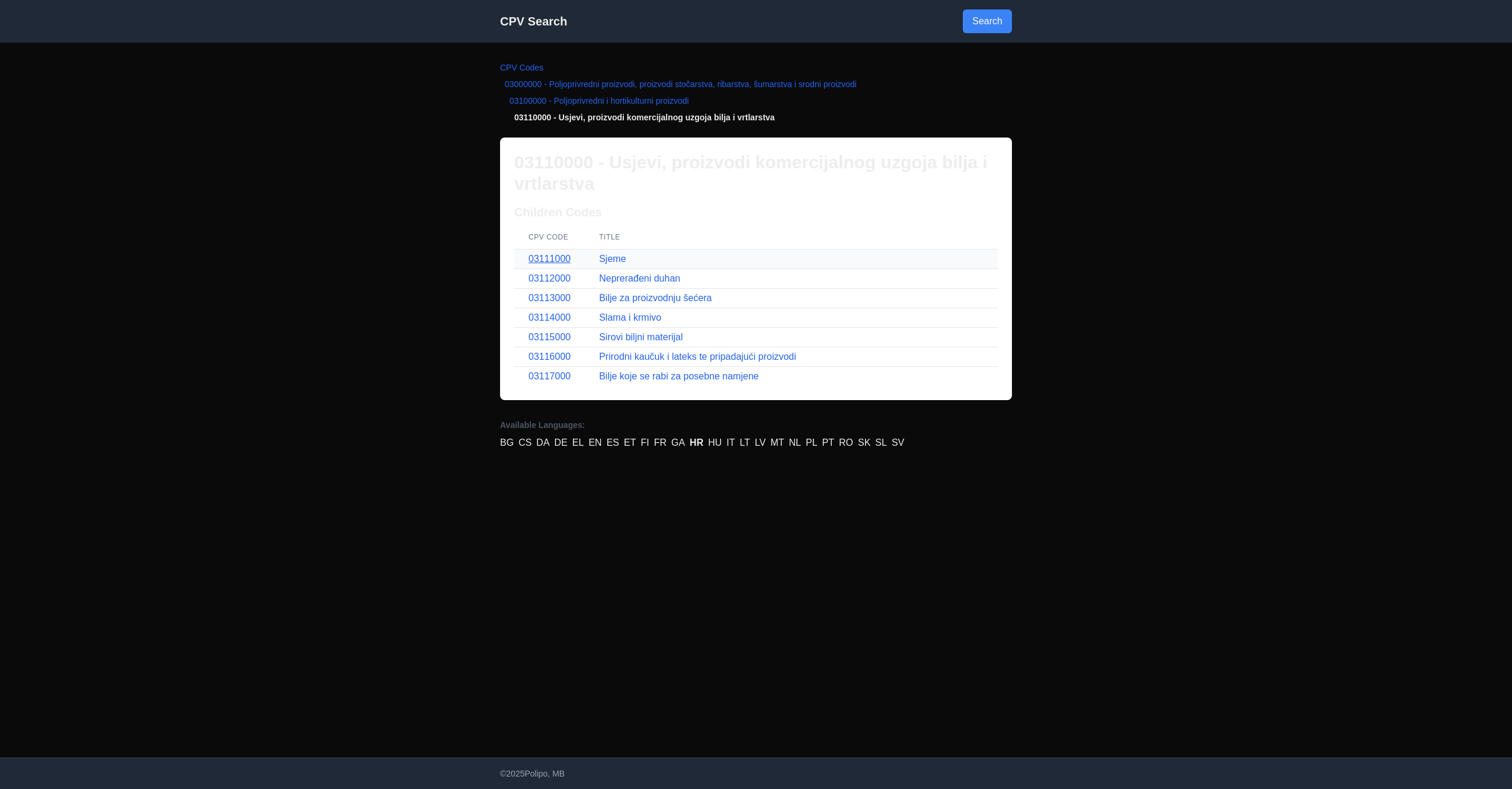
click at [549, 261] on link "03111000" at bounding box center [549, 259] width 42 height 10
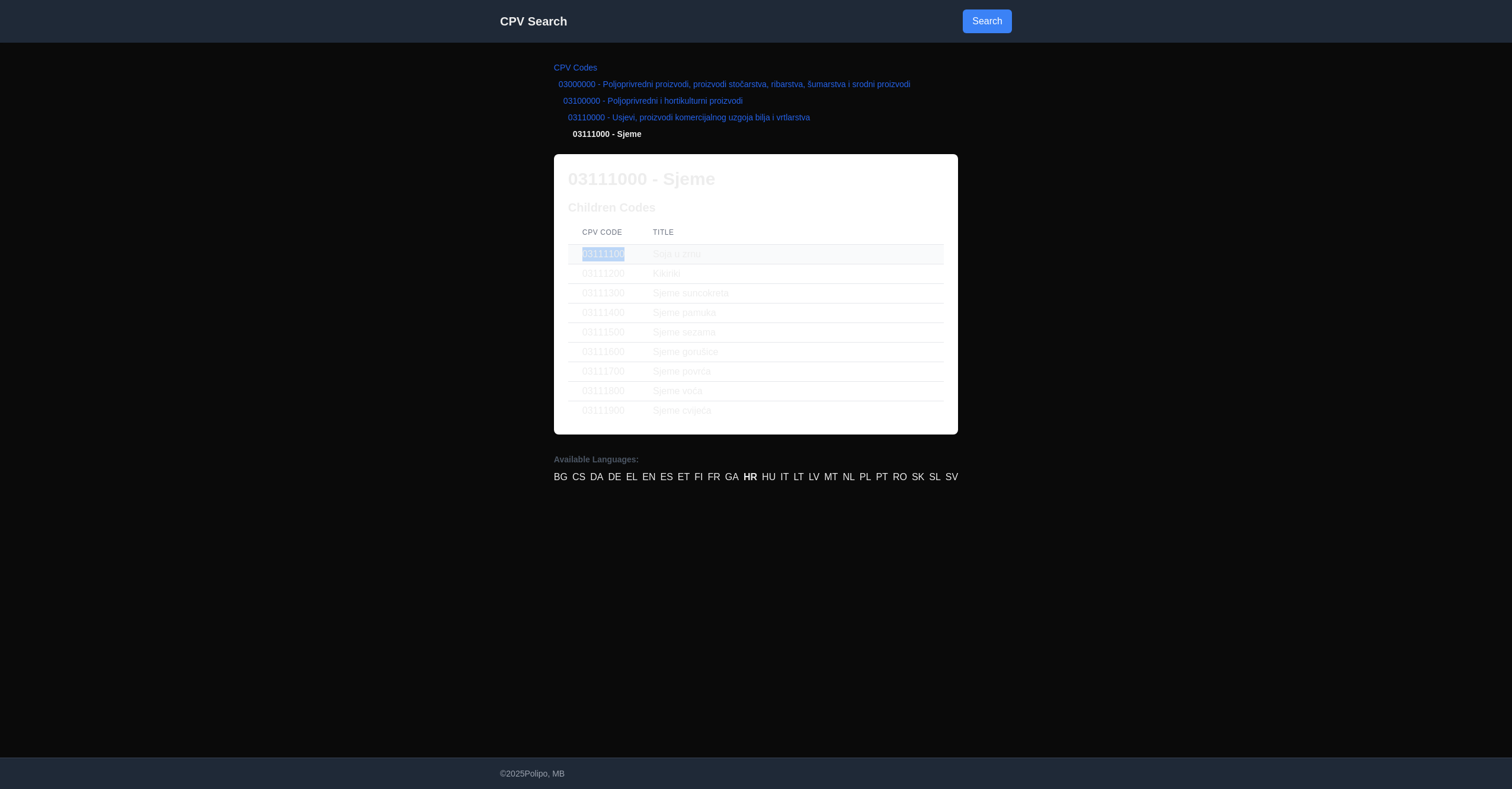
drag, startPoint x: 571, startPoint y: 259, endPoint x: 629, endPoint y: 259, distance: 58.0
click at [629, 259] on td "03111100" at bounding box center [604, 254] width 70 height 19
drag, startPoint x: 563, startPoint y: 183, endPoint x: 644, endPoint y: 179, distance: 81.1
click at [644, 179] on div "03111000 - Sjeme Children Codes CPV Code Title 03111100 Soja u zrnu 03111200 Ki…" at bounding box center [756, 294] width 404 height 281
click at [660, 202] on h2 "Children Codes" at bounding box center [756, 208] width 376 height 17
